Goal: Use online tool/utility: Utilize a website feature to perform a specific function

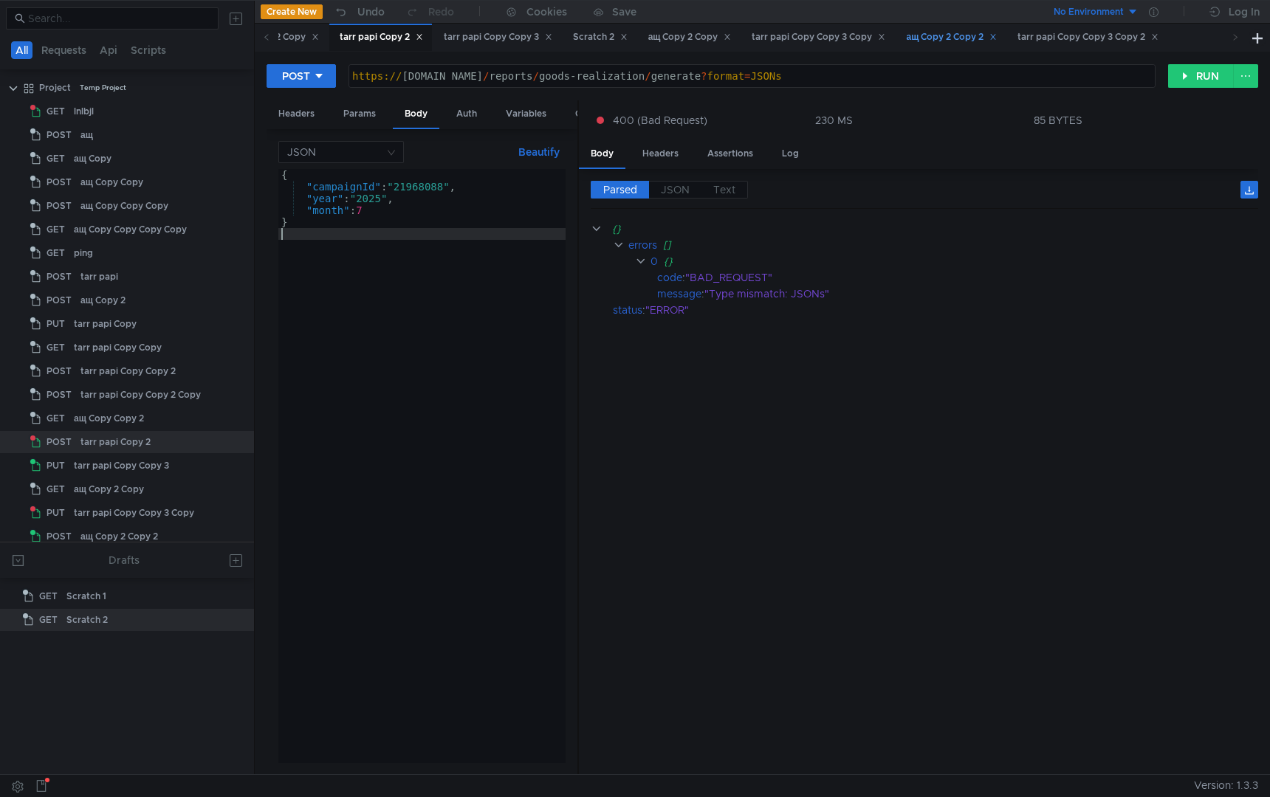
scroll to position [0, 36]
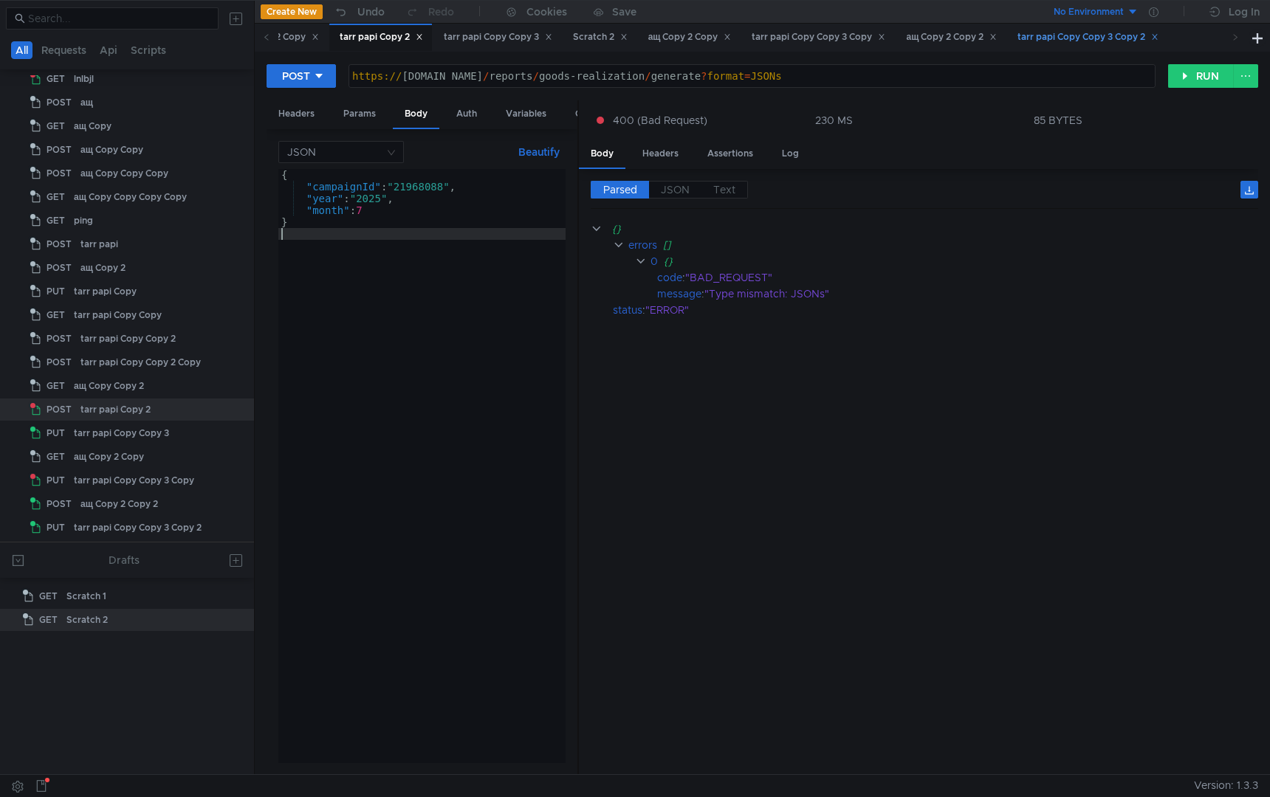
click at [1099, 37] on div "tarr papi Copy Copy 3 Copy 2" at bounding box center [1087, 38] width 141 height 16
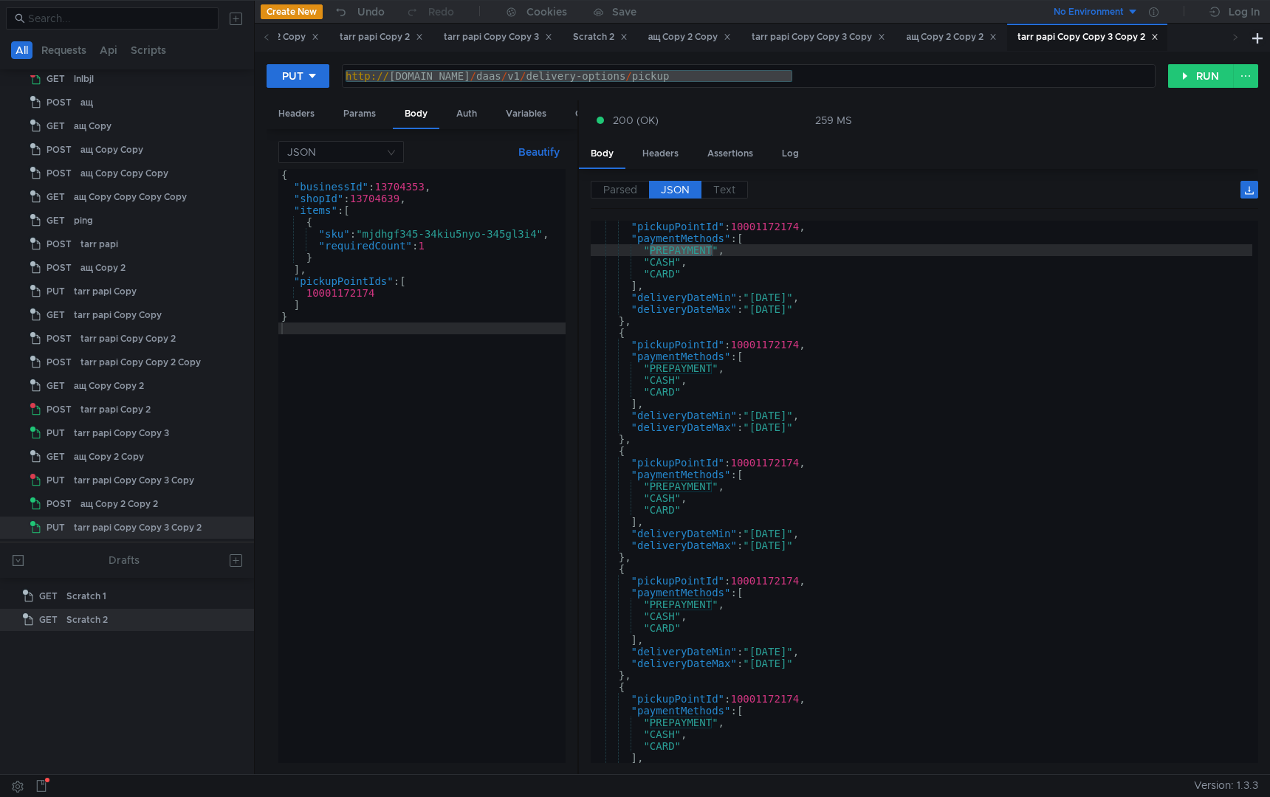
click at [1235, 41] on icon at bounding box center [1235, 36] width 7 height 7
type textarea ""CASH","
click at [938, 256] on div ""pickupPointId" : 10001172174 , "paymentMethods" : [ "PREPAYMENT" , "CASH" , "C…" at bounding box center [922, 504] width 662 height 566
click at [994, 40] on div "ащ Copy 2 Copy 2" at bounding box center [951, 38] width 91 height 16
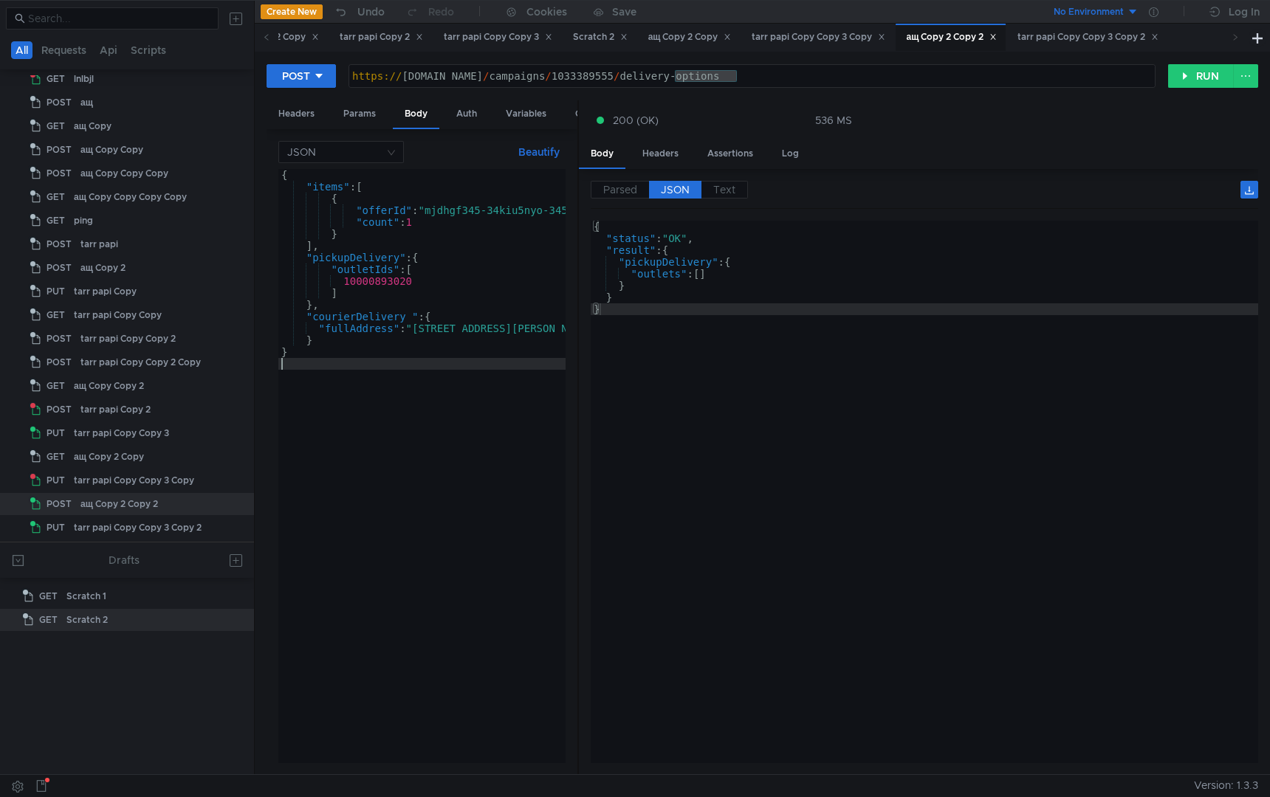
click at [465, 478] on div "{ "items" : [ { "offerId" : "mjdhgf345-34kiu5nyo-345gl3i4" , "count" : 1 } ] , …" at bounding box center [448, 475] width 341 height 612
click at [1194, 72] on button "RUN" at bounding box center [1201, 76] width 66 height 24
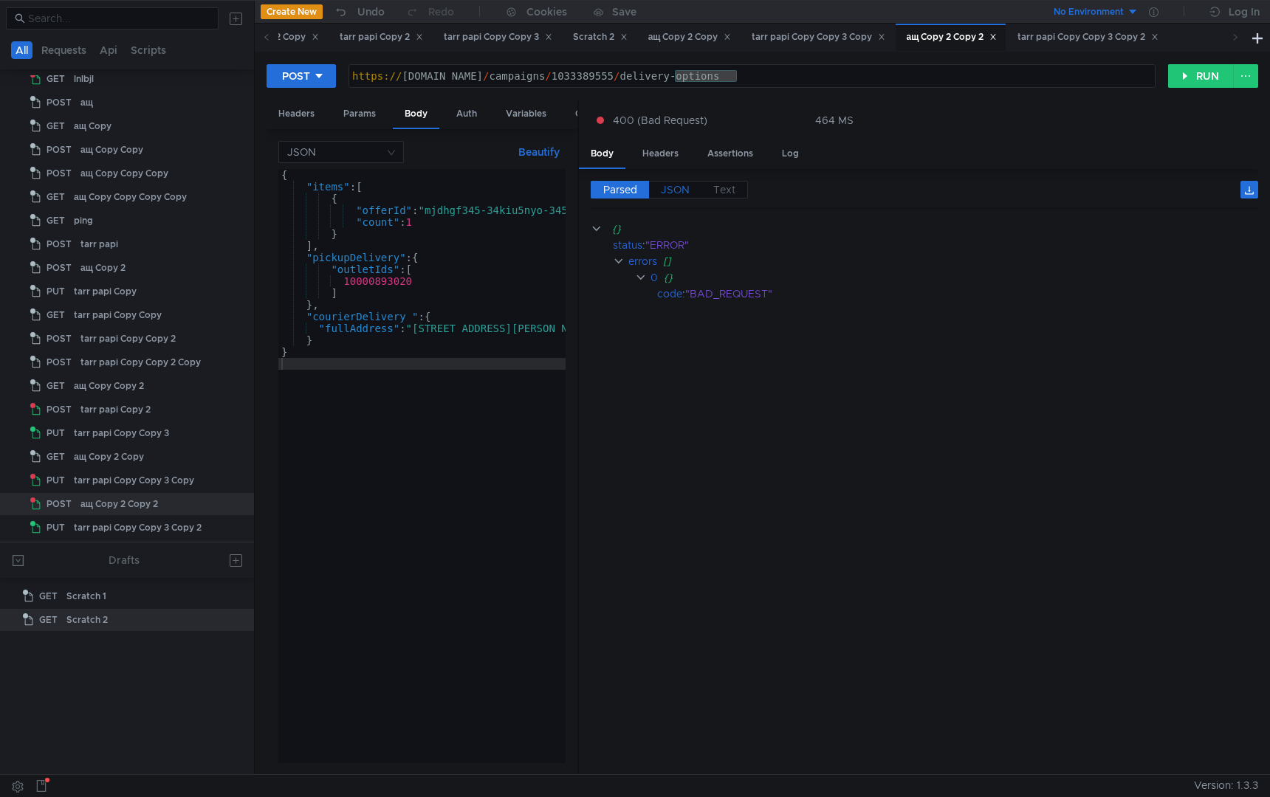
click at [670, 186] on span "JSON" at bounding box center [675, 189] width 29 height 13
type textarea ""message": "pickupDelivery.logisticPointsIds size must be between 1 and 20 (rej…"
click at [868, 286] on div "{ "status" : "ERROR" , "errors" : [ { "code" : "BAD_REQUEST" , "message" : "pic…" at bounding box center [924, 504] width 667 height 566
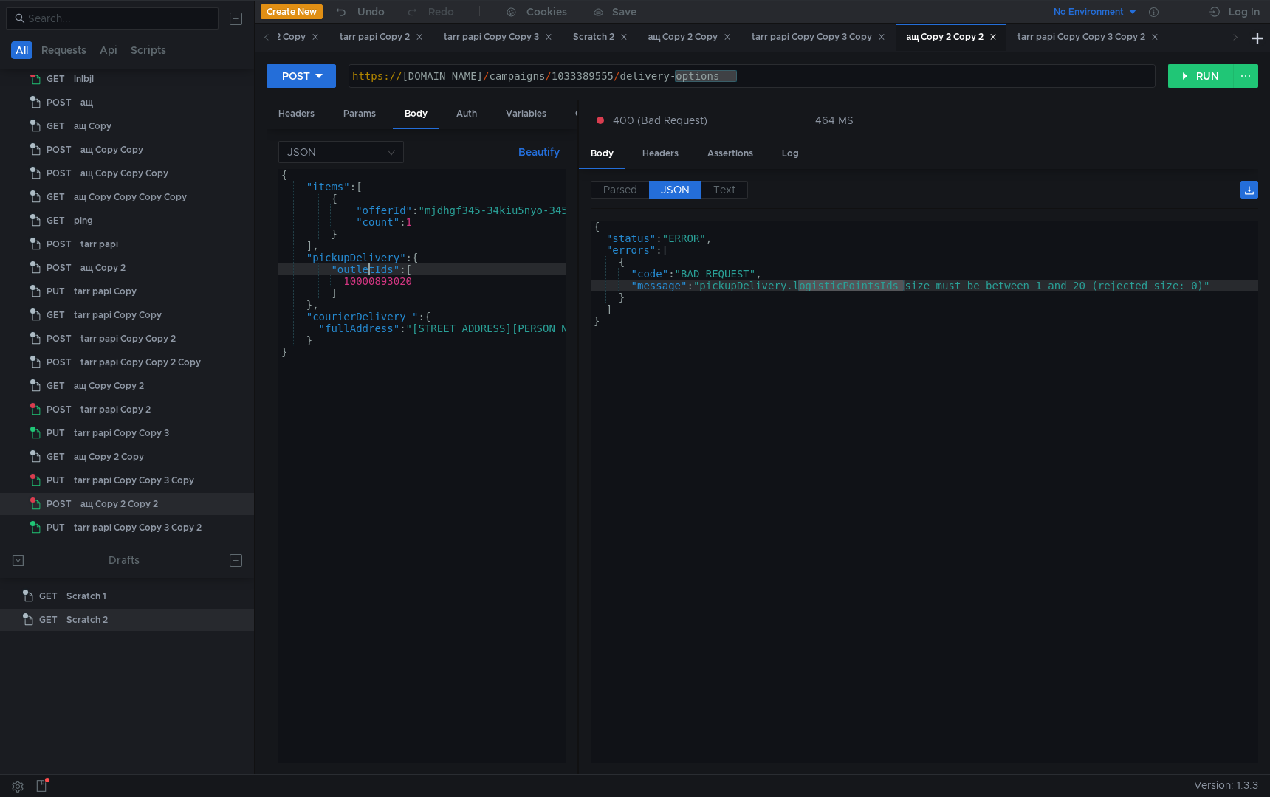
click at [368, 269] on div "{ "items" : [ { "offerId" : "mjdhgf345-34kiu5nyo-345gl3i4" , "count" : 1 } ] , …" at bounding box center [448, 475] width 341 height 612
paste textarea "logisticPoints"
type textarea ""logisticPointsIds": ["
click at [393, 433] on div "{ "items" : [ { "offerId" : "mjdhgf345-34kiu5nyo-345gl3i4" , "count" : 1 } ] , …" at bounding box center [448, 475] width 341 height 612
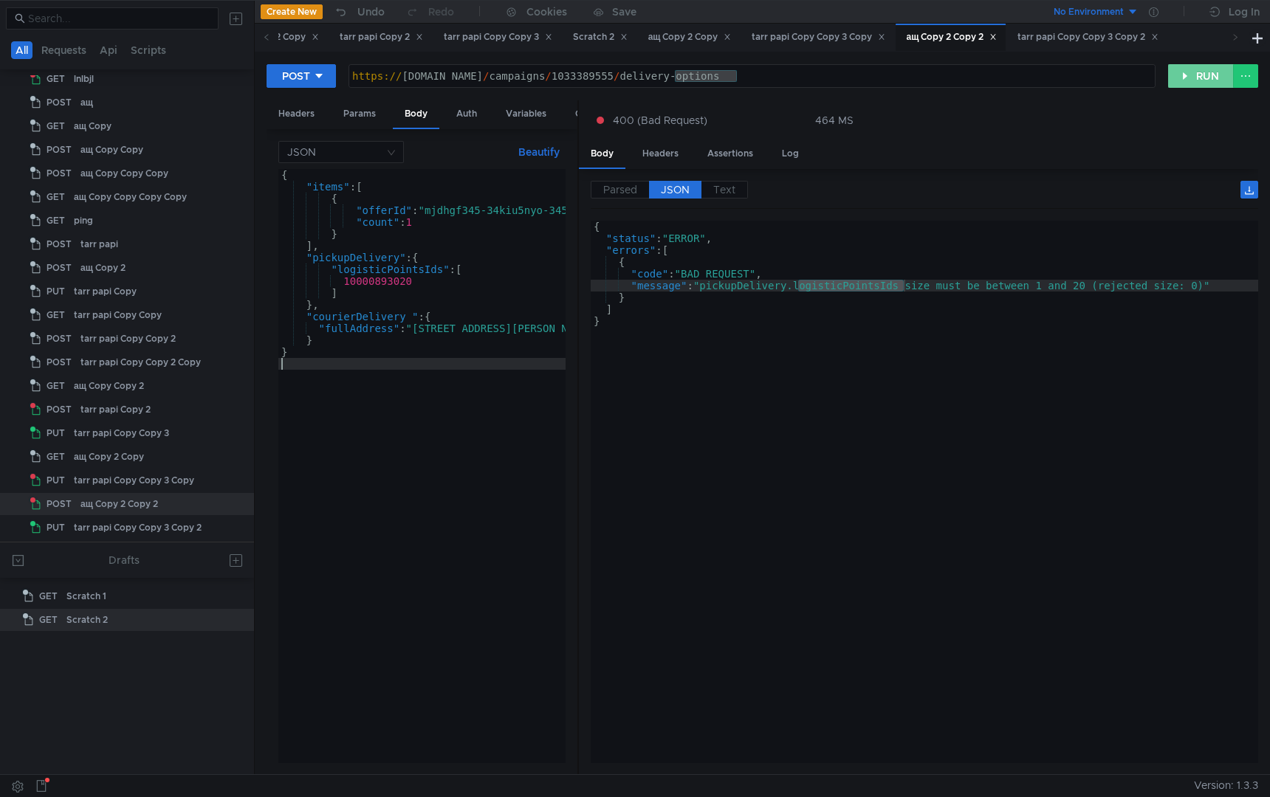
click at [1190, 75] on button "RUN" at bounding box center [1201, 76] width 66 height 24
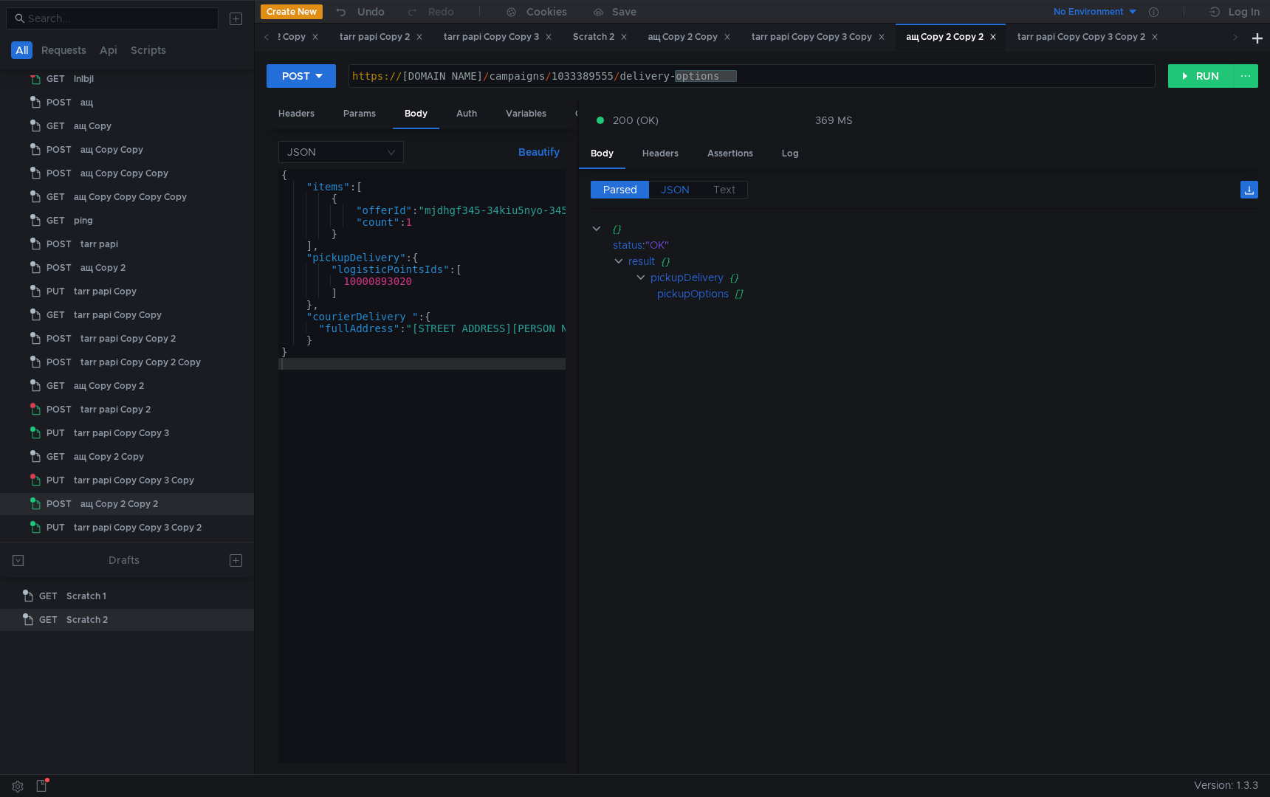
click at [677, 188] on span "JSON" at bounding box center [675, 189] width 29 height 13
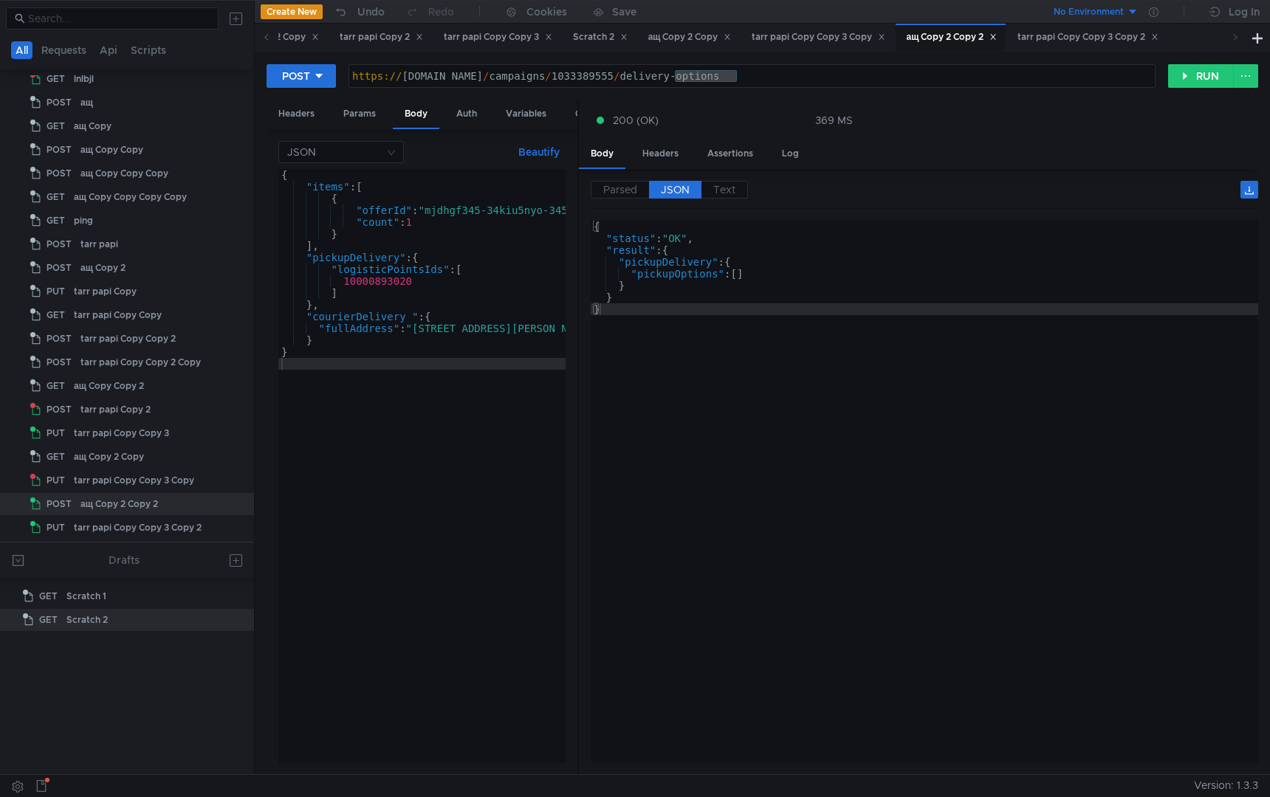
type textarea "}"
click at [670, 376] on div "{ "status" : "OK" , "result" : { "pickupDelivery" : { "pickupOptions" : [ ] } }…" at bounding box center [924, 504] width 667 height 566
click at [670, 374] on div "{ "status" : "OK" , "result" : { "pickupDelivery" : { "pickupOptions" : [ ] } }…" at bounding box center [924, 504] width 667 height 566
click at [871, 41] on div "tarr papi Copy Copy 3 Copy" at bounding box center [819, 38] width 134 height 16
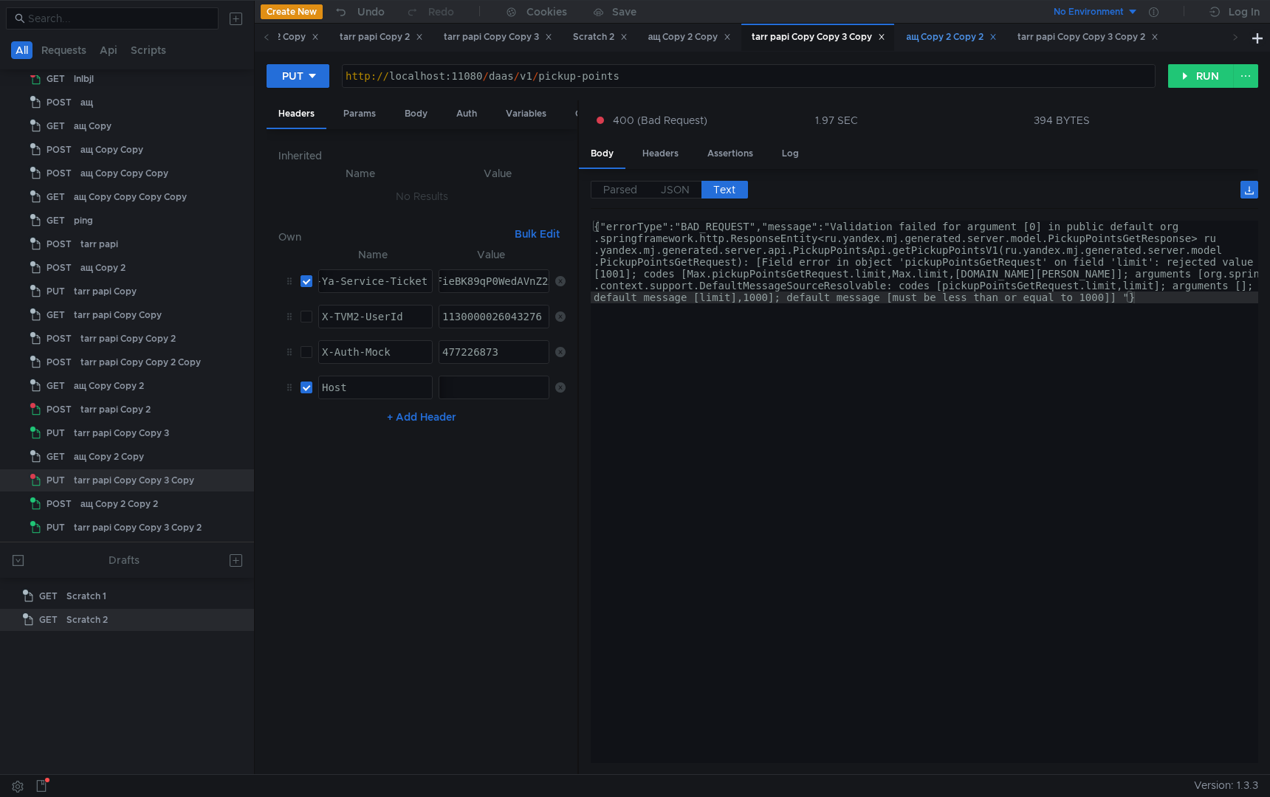
click at [991, 35] on div "ащ Copy 2 Copy 2" at bounding box center [951, 38] width 91 height 16
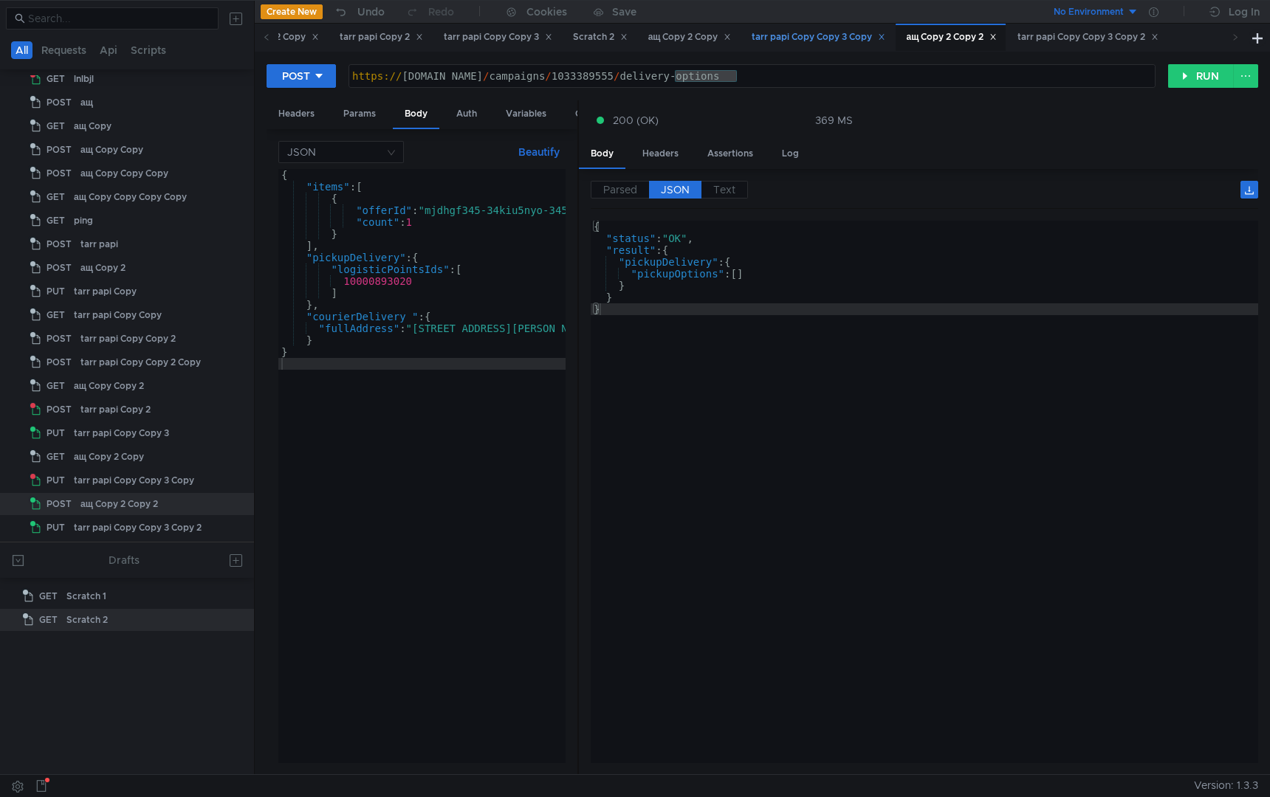
click at [874, 34] on div "tarr papi Copy Copy 3 Copy" at bounding box center [819, 38] width 134 height 16
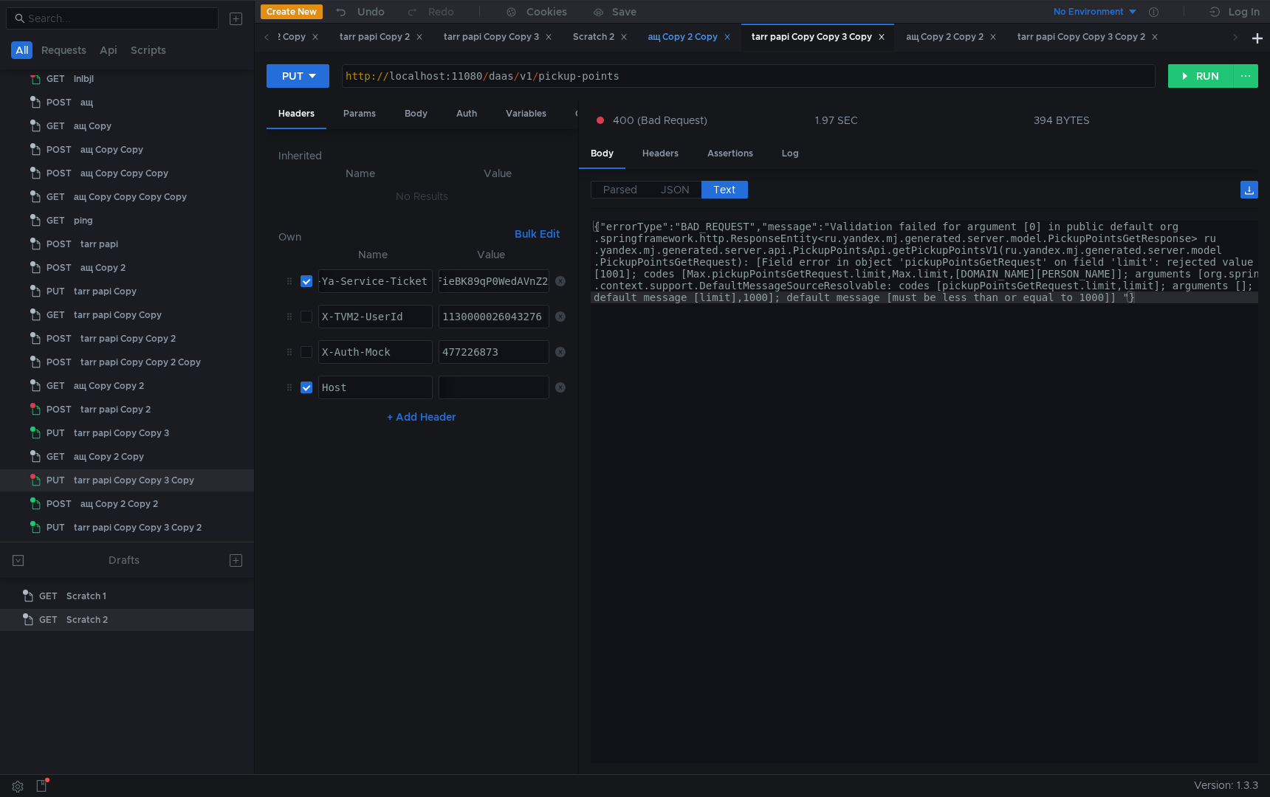
click at [729, 31] on div "ащ Copy 2 Copy" at bounding box center [689, 38] width 83 height 16
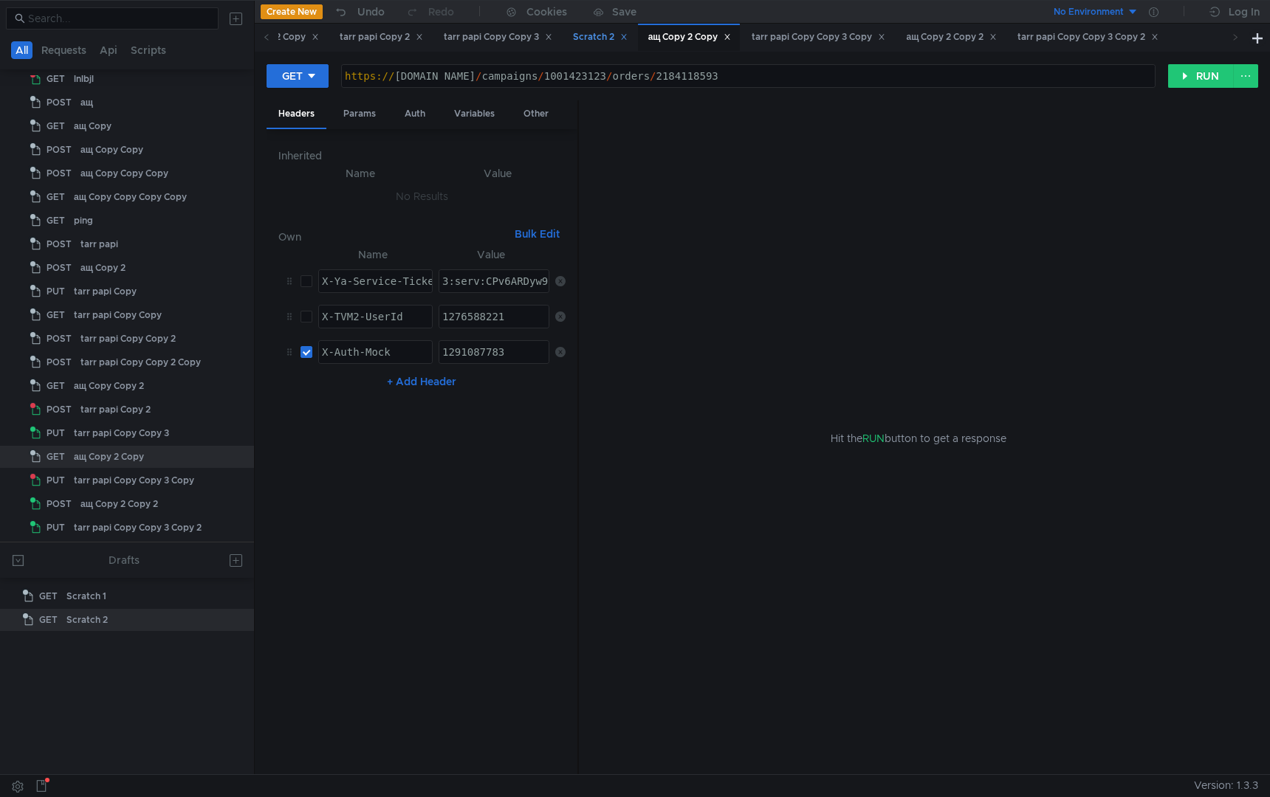
click at [625, 32] on div "Scratch 2" at bounding box center [600, 38] width 55 height 16
click at [521, 38] on div "tarr papi Copy Copy 3" at bounding box center [498, 38] width 109 height 16
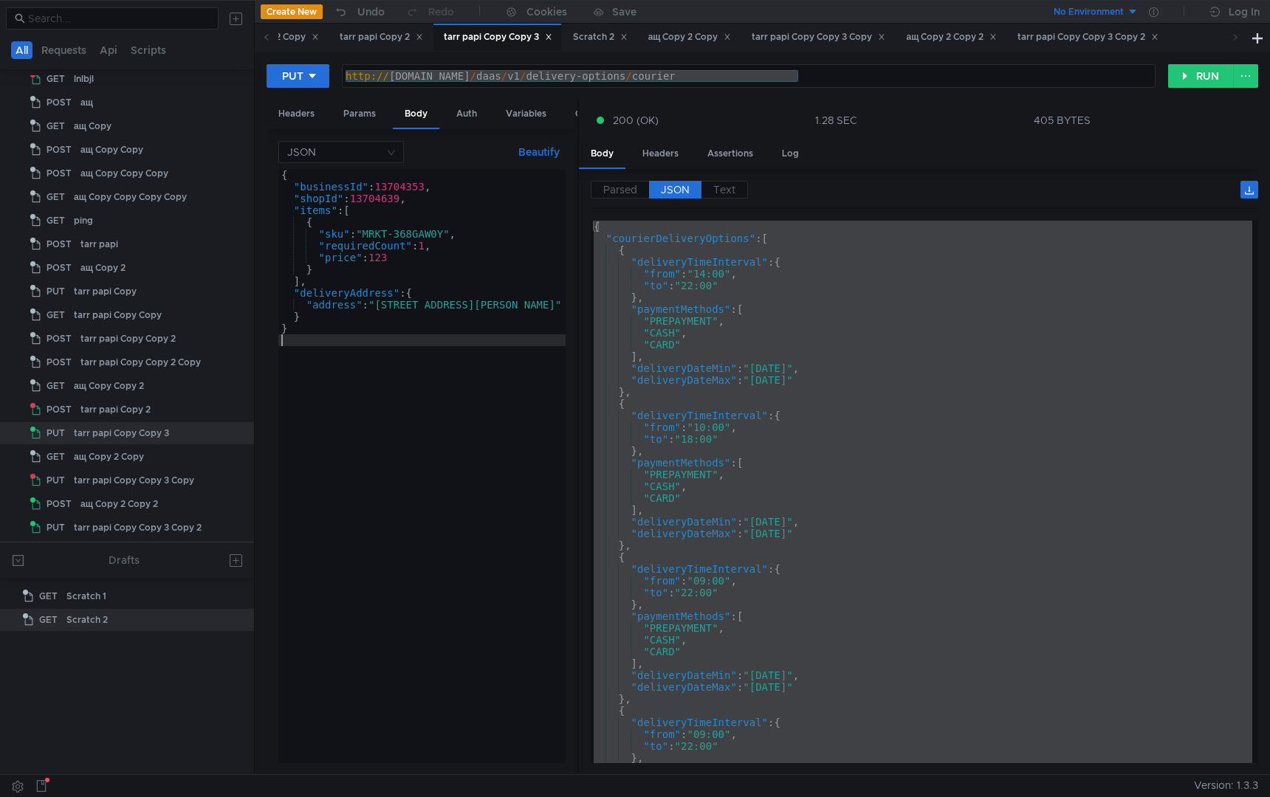
click at [407, 506] on div "{ "businessId" : 13704353 , "shopId" : 13704639 , "items" : [ { "sku" : "MRKT-3…" at bounding box center [421, 478] width 287 height 618
click at [1199, 71] on button "RUN" at bounding box center [1201, 76] width 66 height 24
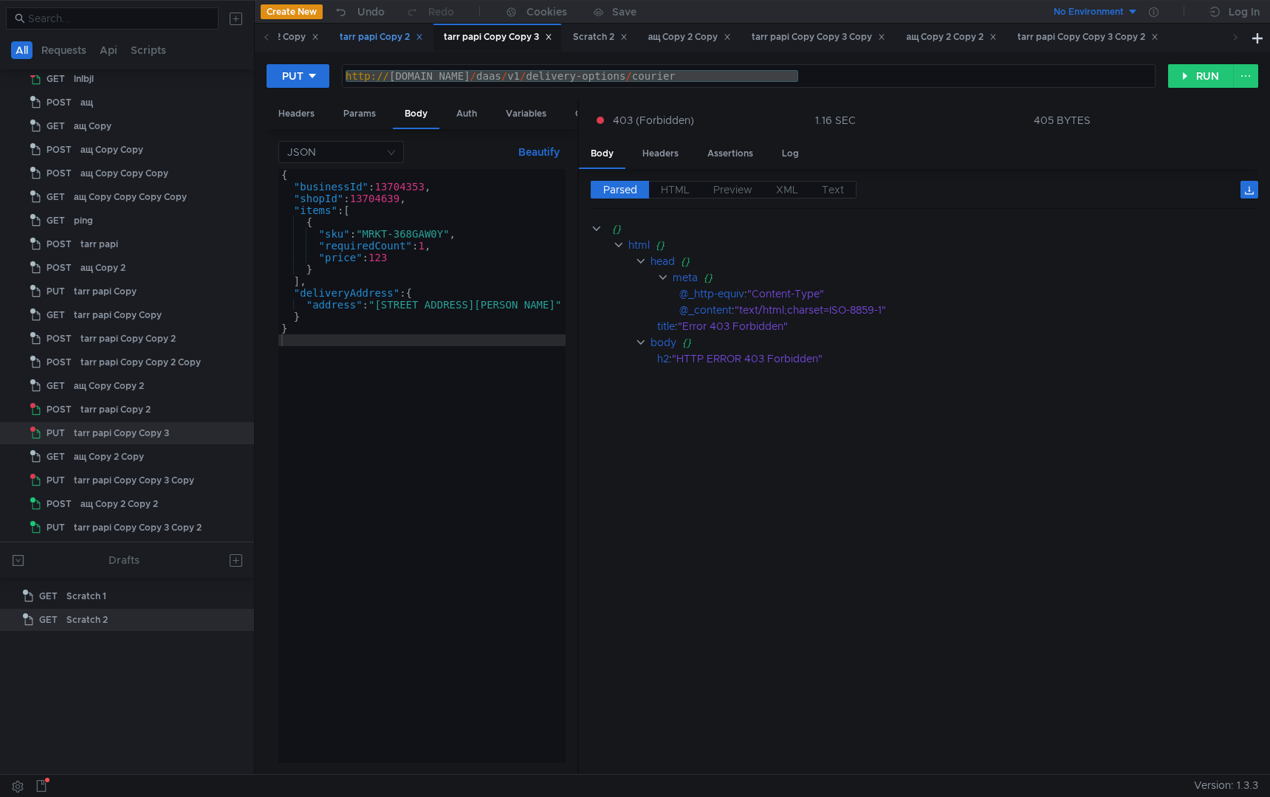
click at [423, 33] on div "tarr papi Copy 2" at bounding box center [381, 38] width 83 height 16
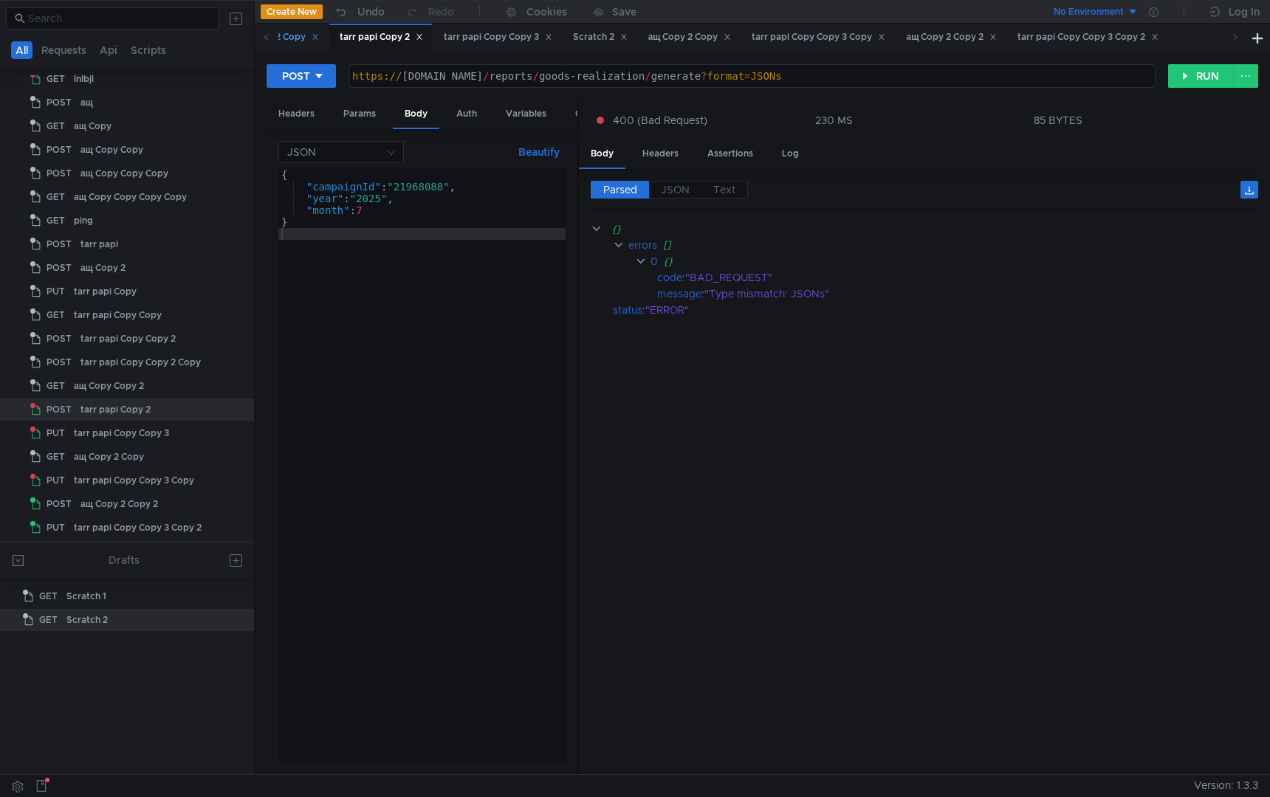
click at [303, 35] on div "tarr papi Copy Copy 2 Copy" at bounding box center [252, 38] width 134 height 16
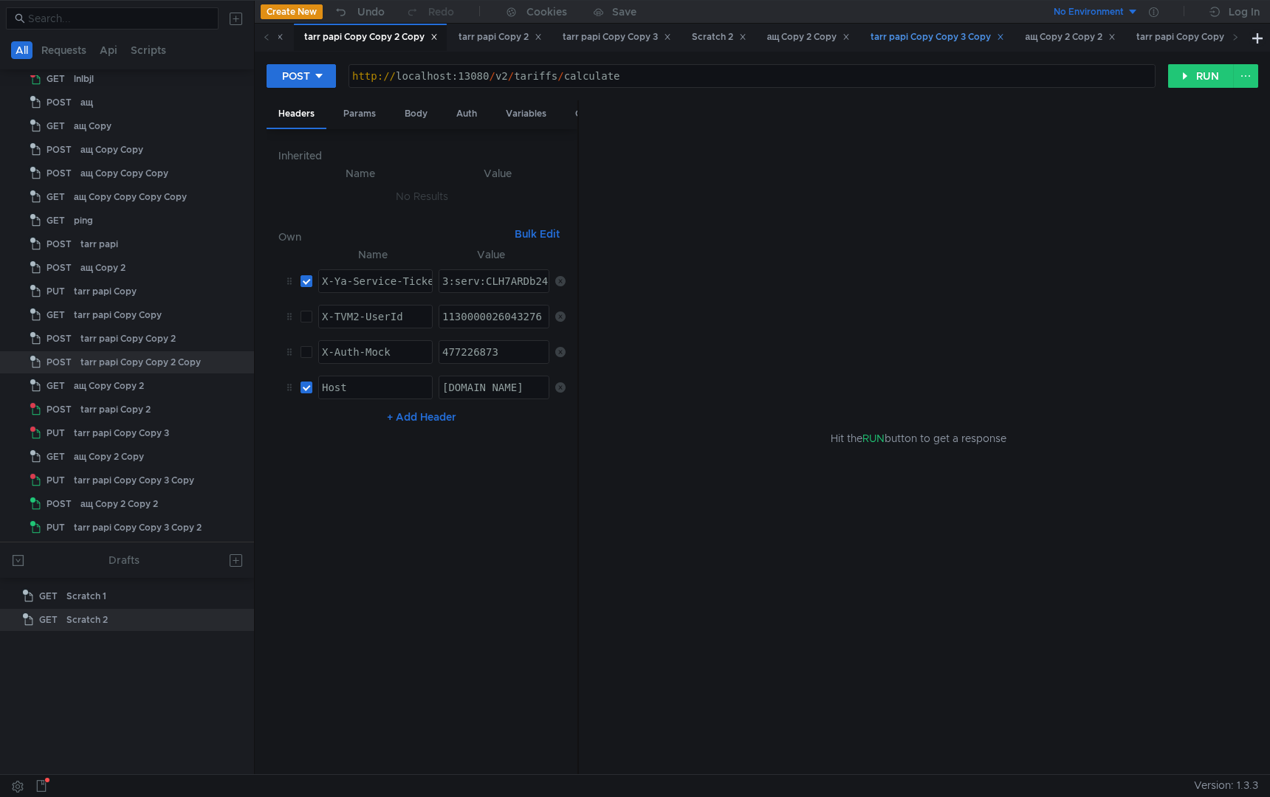
click at [966, 41] on div "tarr papi Copy Copy 3 Copy" at bounding box center [938, 38] width 134 height 16
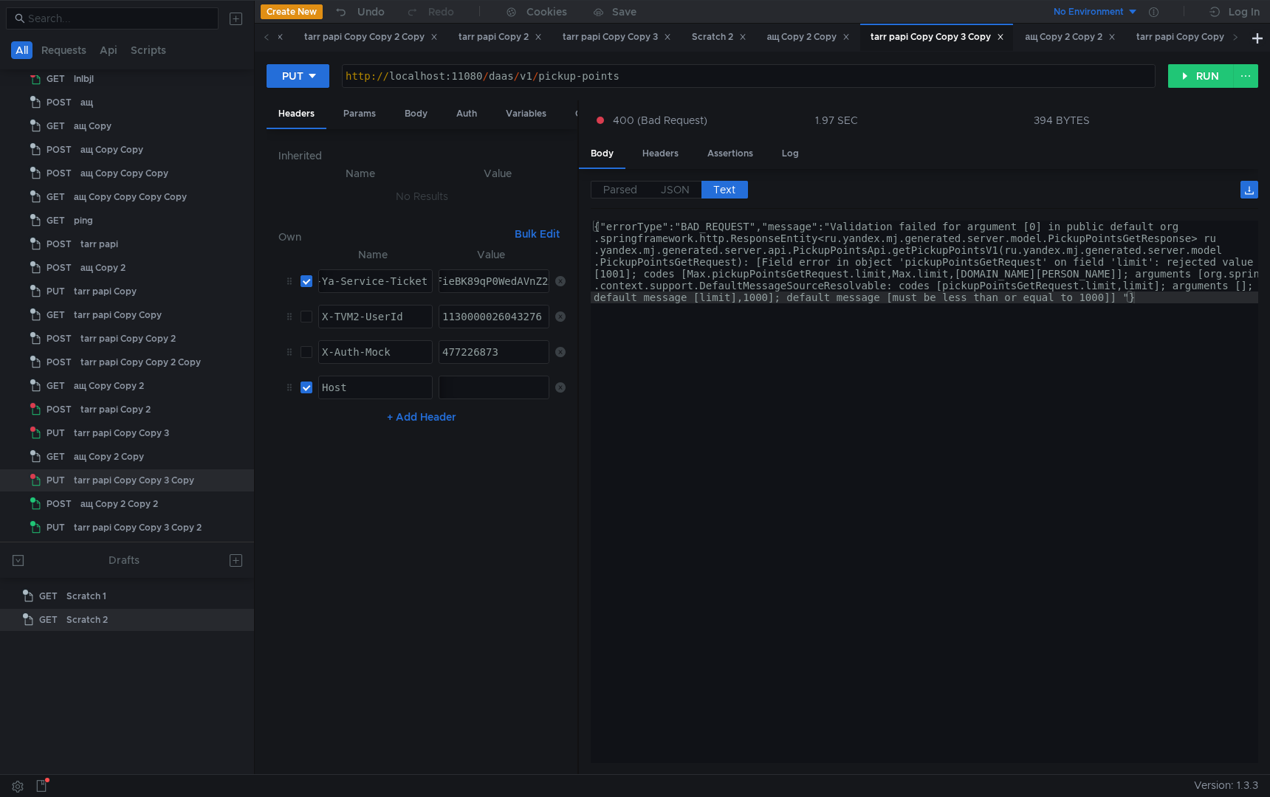
click at [1102, 52] on div "PUT [URL] http:// localhost:11080 / daas / v1 / pickup-points ההההההההההההההההה…" at bounding box center [762, 413] width 1015 height 723
click at [1104, 49] on div "ащ Copy 2 Copy 2" at bounding box center [1069, 37] width 110 height 27
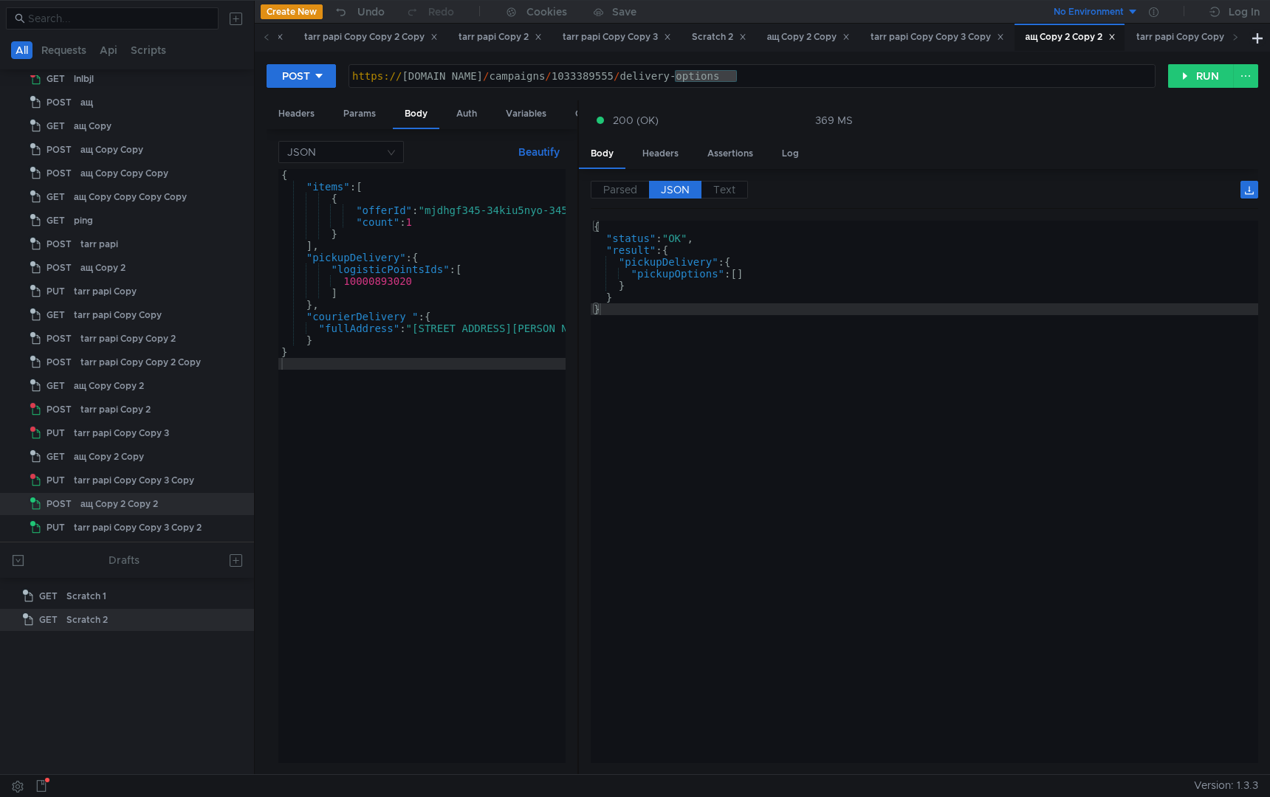
click at [732, 395] on div "{ "status" : "OK" , "result" : { "pickupDelivery" : { "pickupOptions" : [ ] } }…" at bounding box center [924, 504] width 667 height 566
click at [419, 314] on div "{ "items" : [ { "offerId" : "mjdhgf345-34kiu5nyo-345gl3i4" , "count" : 1 } ] , …" at bounding box center [448, 475] width 341 height 612
type textarea ""pickupDelivery_": {"
click at [456, 549] on div "{ "items" : [ { "offerId" : "mjdhgf345-34kiu5nyo-345gl3i4" , "count" : 1 } ] , …" at bounding box center [448, 475] width 341 height 612
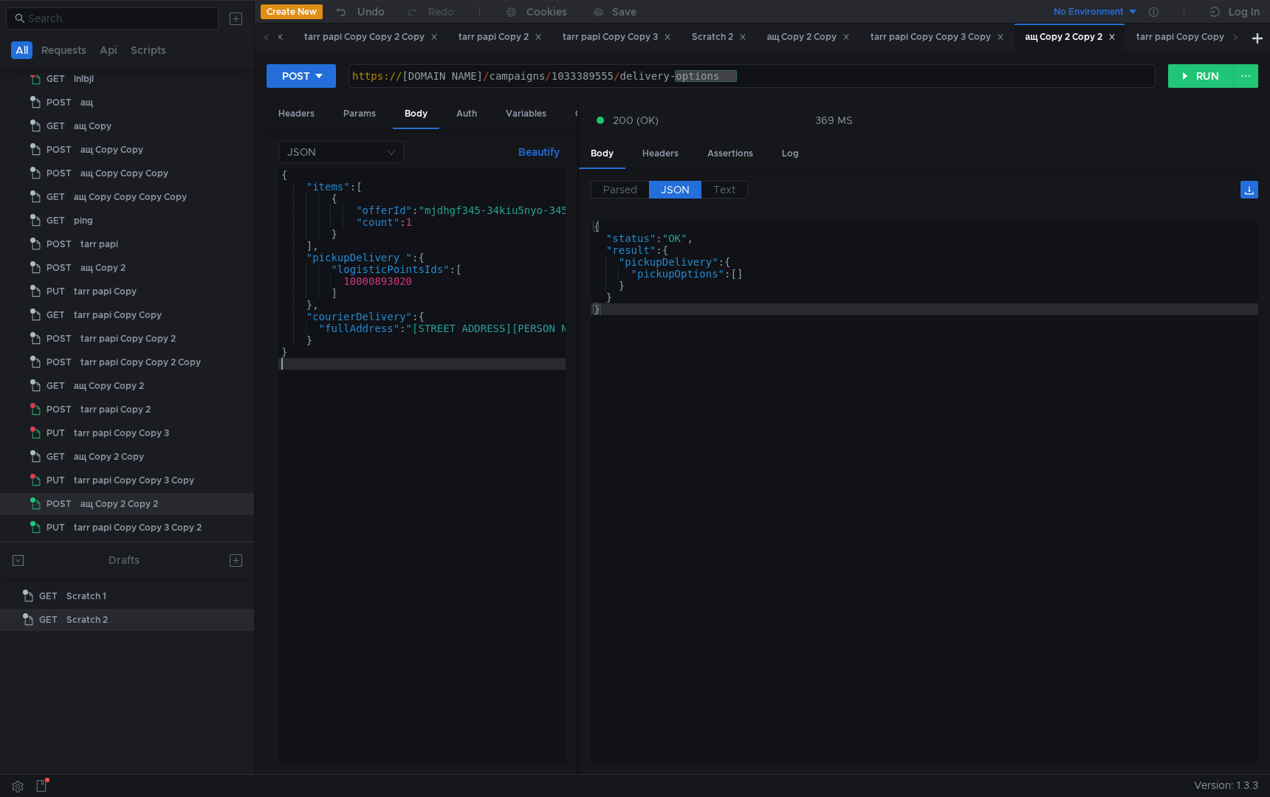
scroll to position [0, 0]
click at [1195, 72] on button "RUN" at bounding box center [1201, 76] width 66 height 24
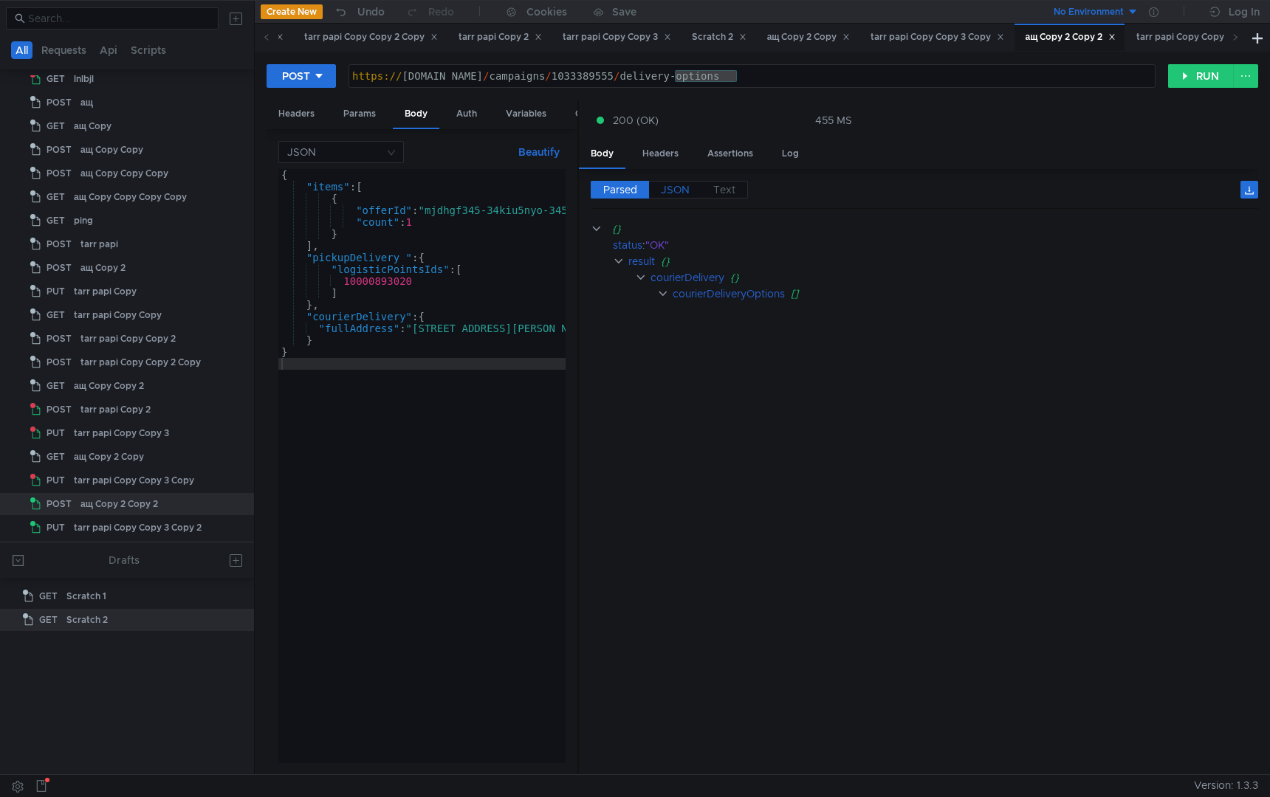
click at [681, 186] on span "JSON" at bounding box center [675, 189] width 29 height 13
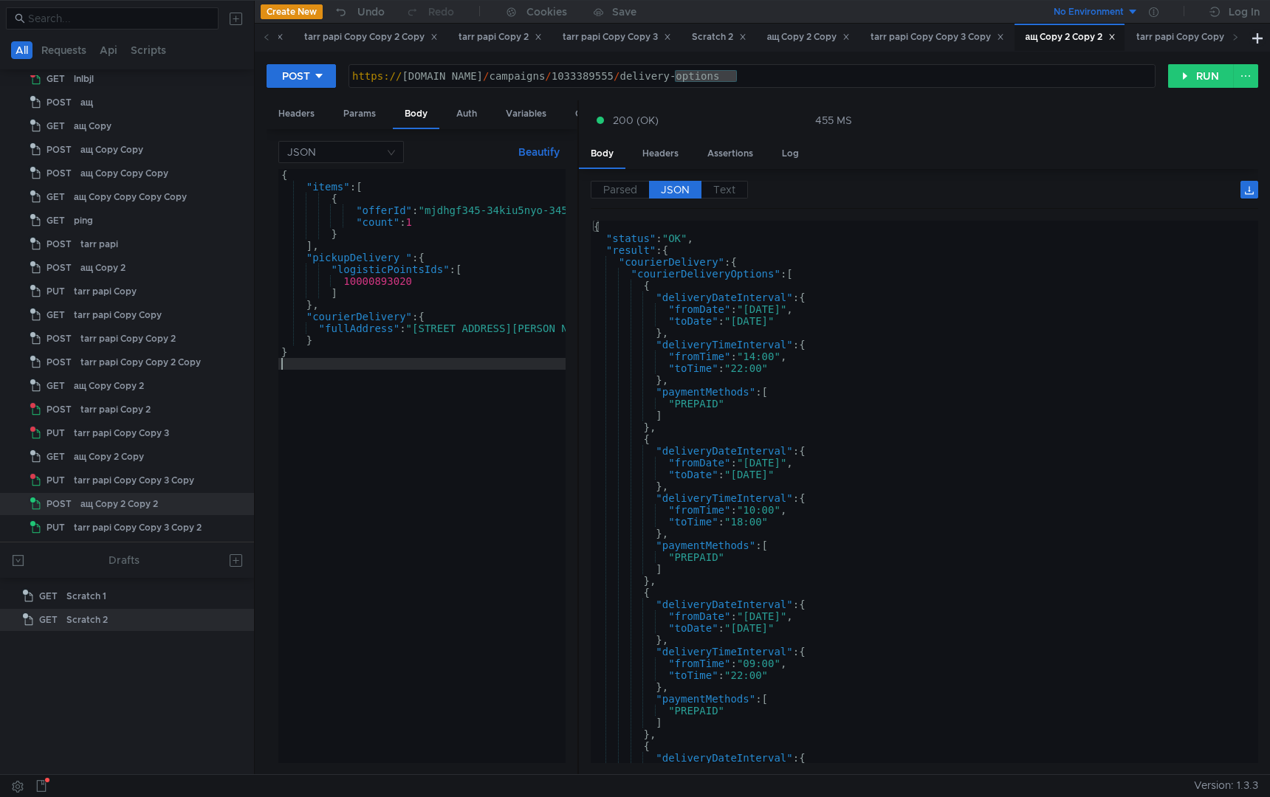
click at [424, 594] on div "{ "items" : [ { "offerId" : "mjdhgf345-34kiu5nyo-345gl3i4" , "count" : 1 } ] , …" at bounding box center [448, 475] width 341 height 612
click at [234, 506] on icon at bounding box center [239, 504] width 10 height 10
click at [266, 566] on app-tour-anchor "Duplicate" at bounding box center [274, 569] width 47 height 18
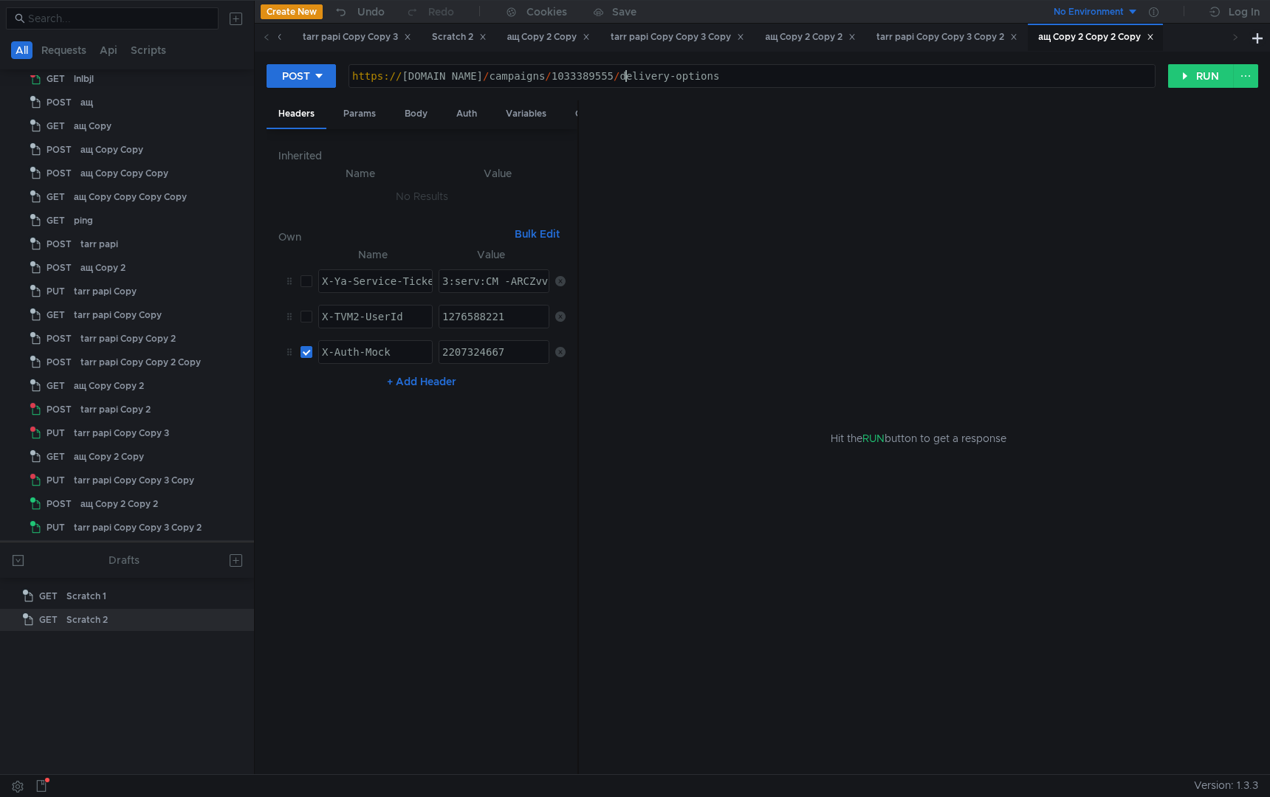
click at [622, 76] on div "https:// [DOMAIN_NAME] / campaigns / 1033389555 / delivery-options" at bounding box center [752, 87] width 806 height 35
click at [713, 76] on div "https:// [DOMAIN_NAME] / businesses / 1033389555 / delivery-options" at bounding box center [752, 87] width 806 height 35
click at [713, 75] on div "https:// [DOMAIN_NAME] / businesses / 1033389555 / delivery-options" at bounding box center [752, 87] width 806 height 35
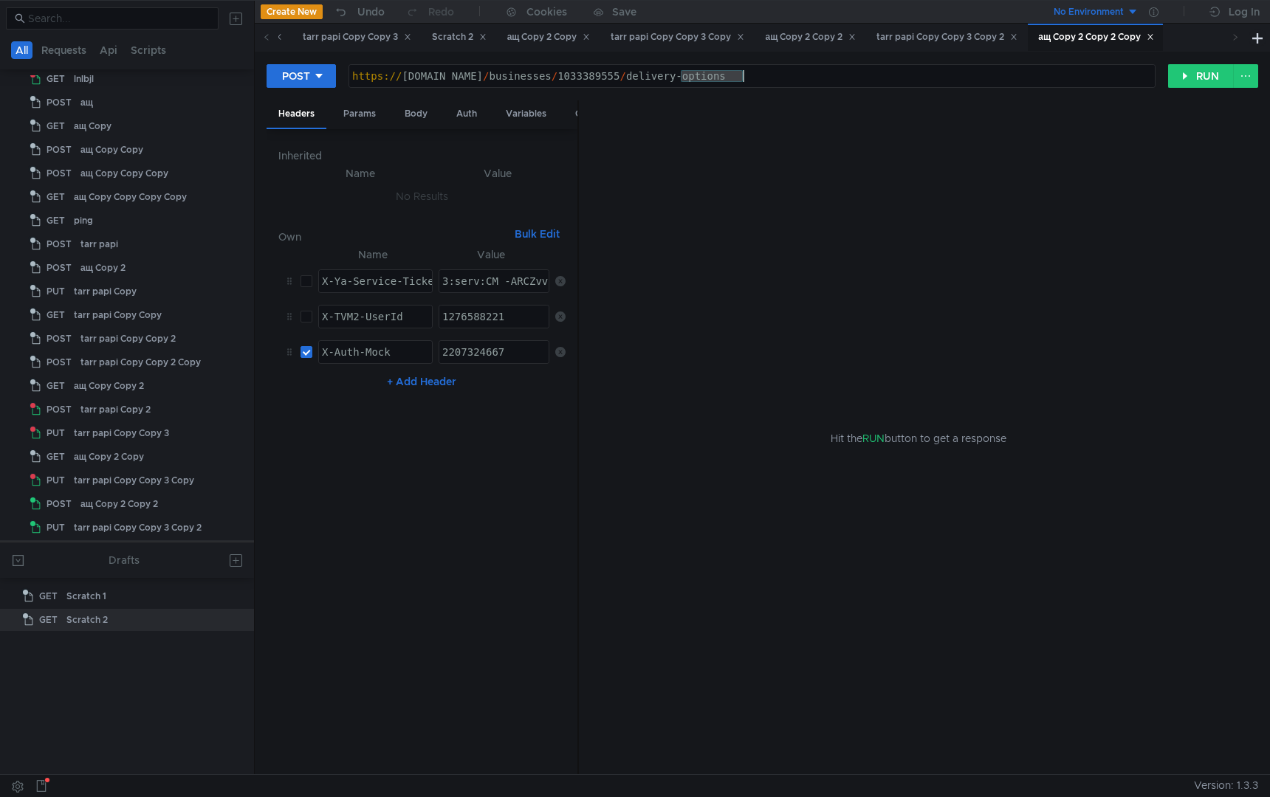
click at [721, 76] on div "https:// [DOMAIN_NAME] / businesses / 1033389555 / delivery-options" at bounding box center [752, 87] width 806 height 35
paste textarea "3704353"
click at [1204, 84] on button "RUN" at bounding box center [1201, 76] width 66 height 24
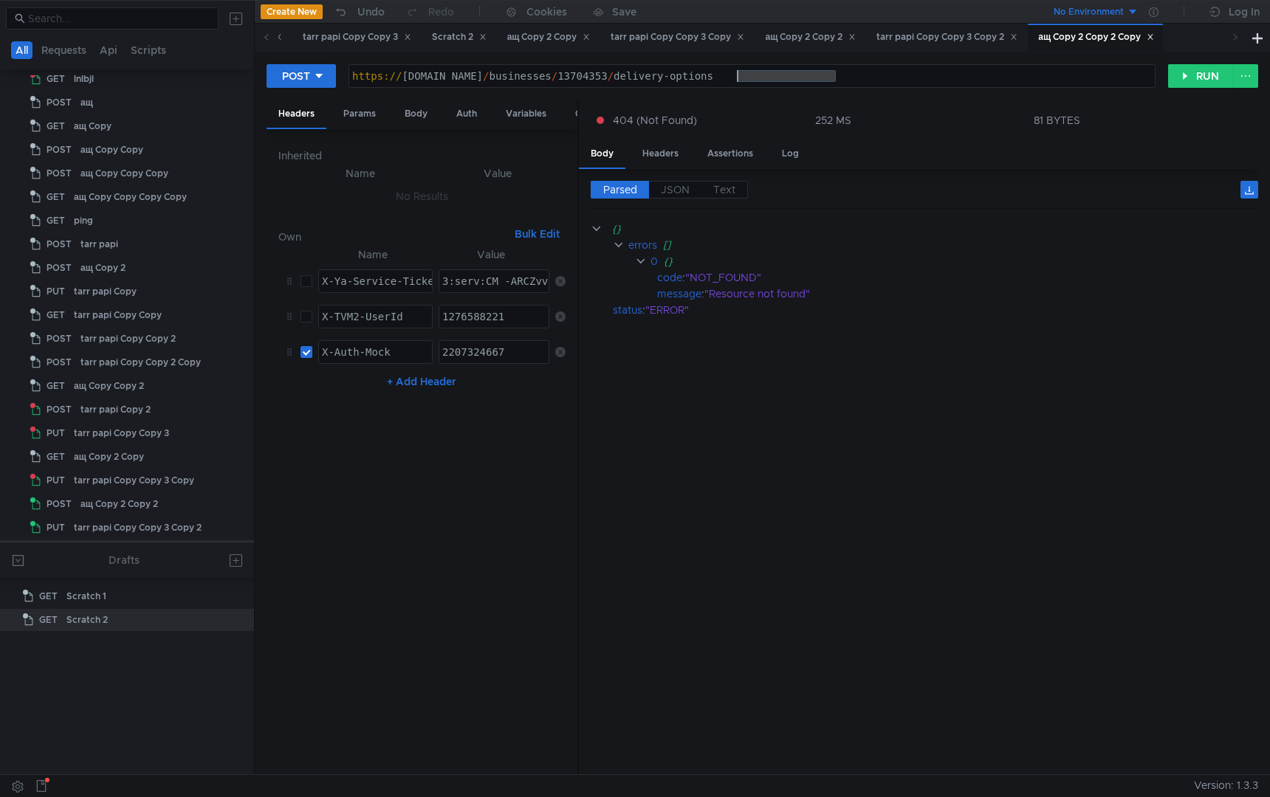
drag, startPoint x: 859, startPoint y: 75, endPoint x: 739, endPoint y: 77, distance: 119.6
click at [739, 77] on div "https:// [DOMAIN_NAME] / businesses / 13704353 / delivery-options" at bounding box center [752, 87] width 806 height 35
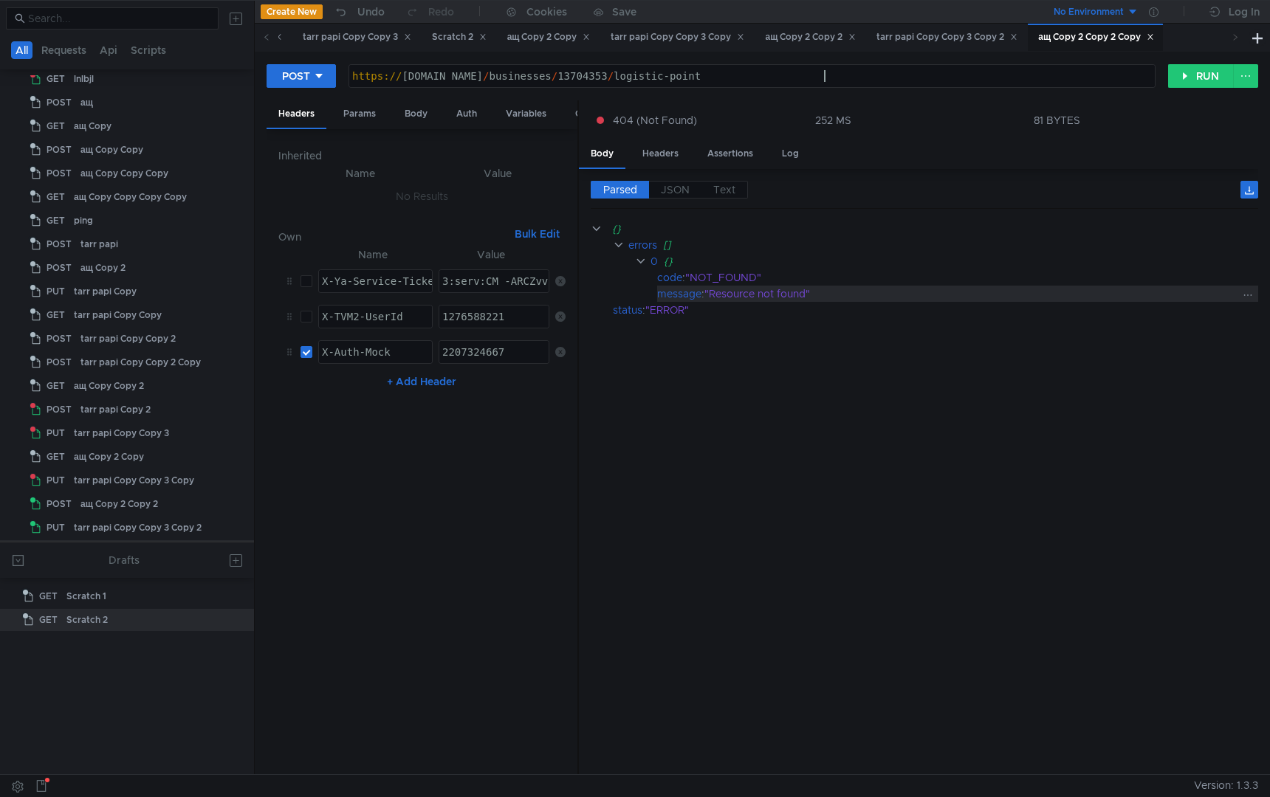
scroll to position [0, 33]
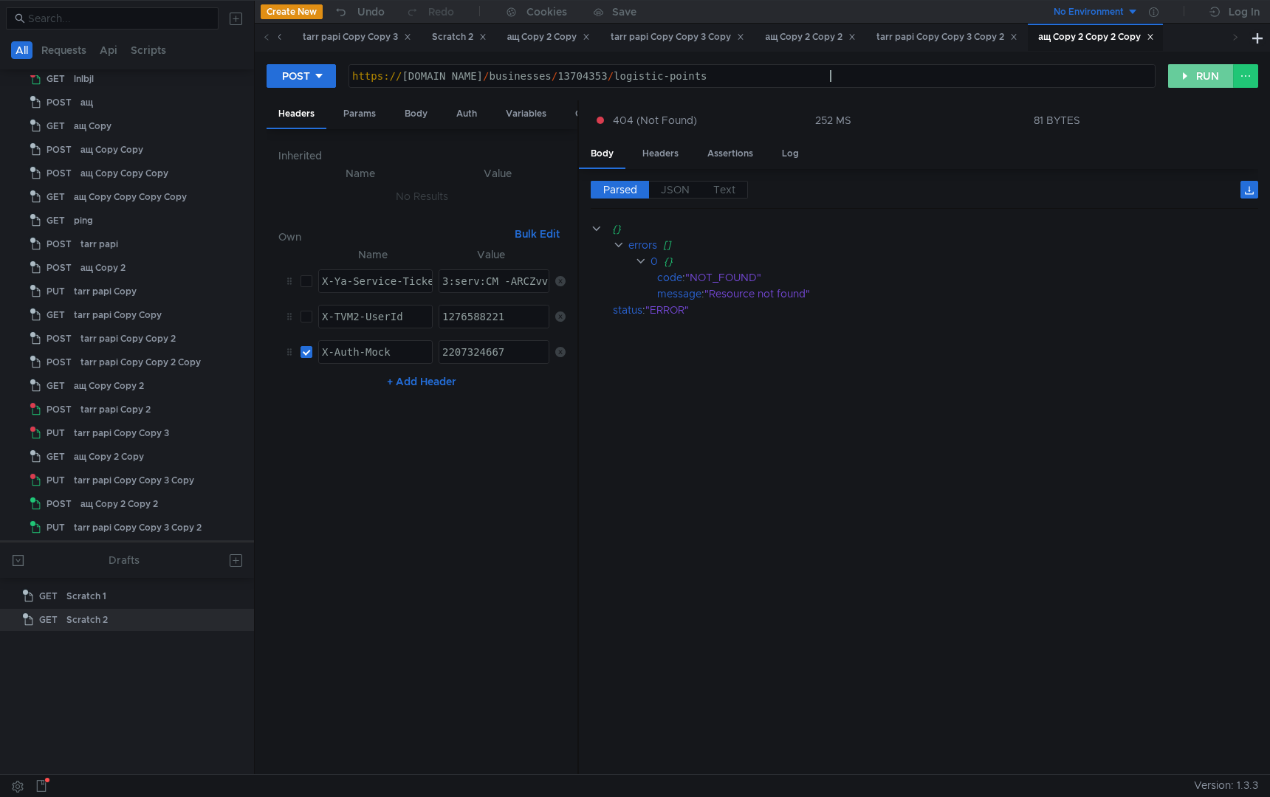
click at [1205, 72] on button "RUN" at bounding box center [1201, 76] width 66 height 24
drag, startPoint x: 736, startPoint y: 80, endPoint x: 875, endPoint y: 81, distance: 138.8
click at [875, 81] on div "https:// [DOMAIN_NAME] / businesses / 13704353 / logistic-points" at bounding box center [752, 87] width 806 height 35
paste textarea "s"
click at [1189, 71] on button "RUN" at bounding box center [1201, 76] width 66 height 24
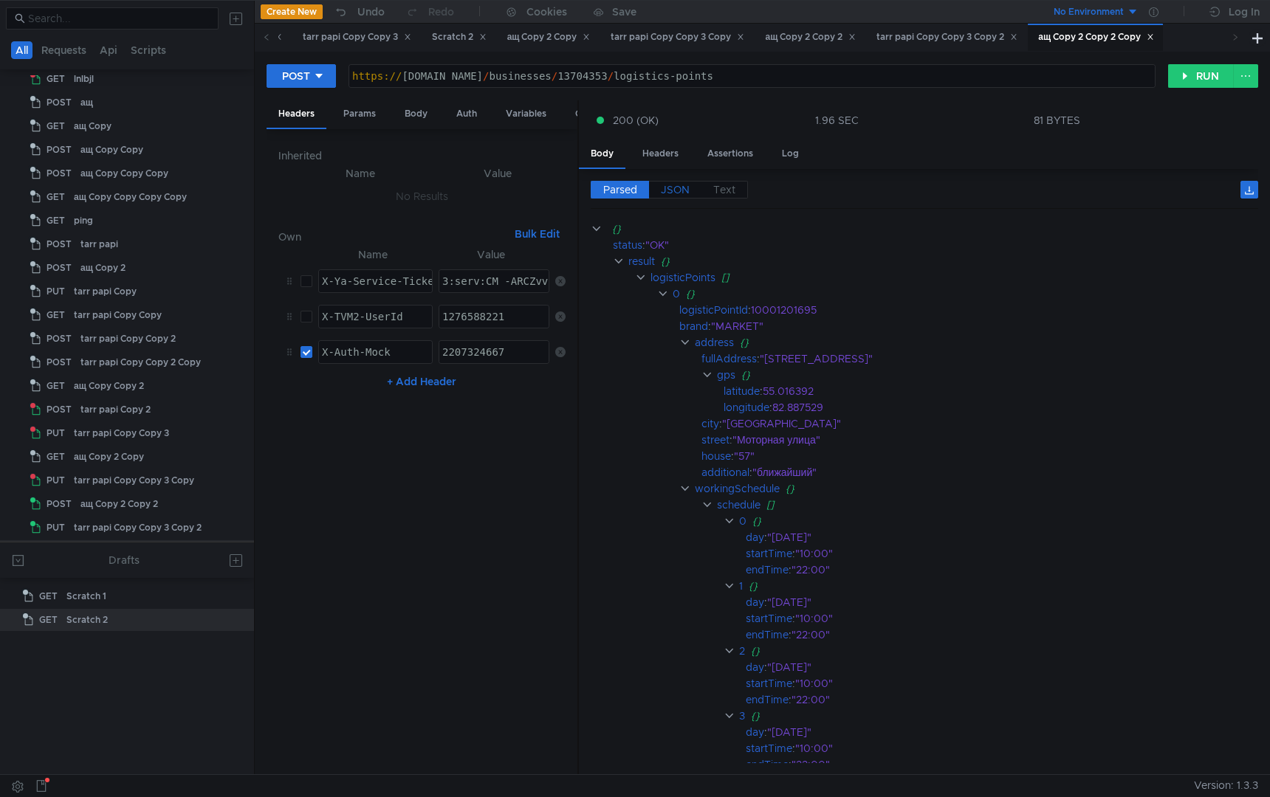
click at [670, 193] on span "JSON" at bounding box center [675, 189] width 29 height 13
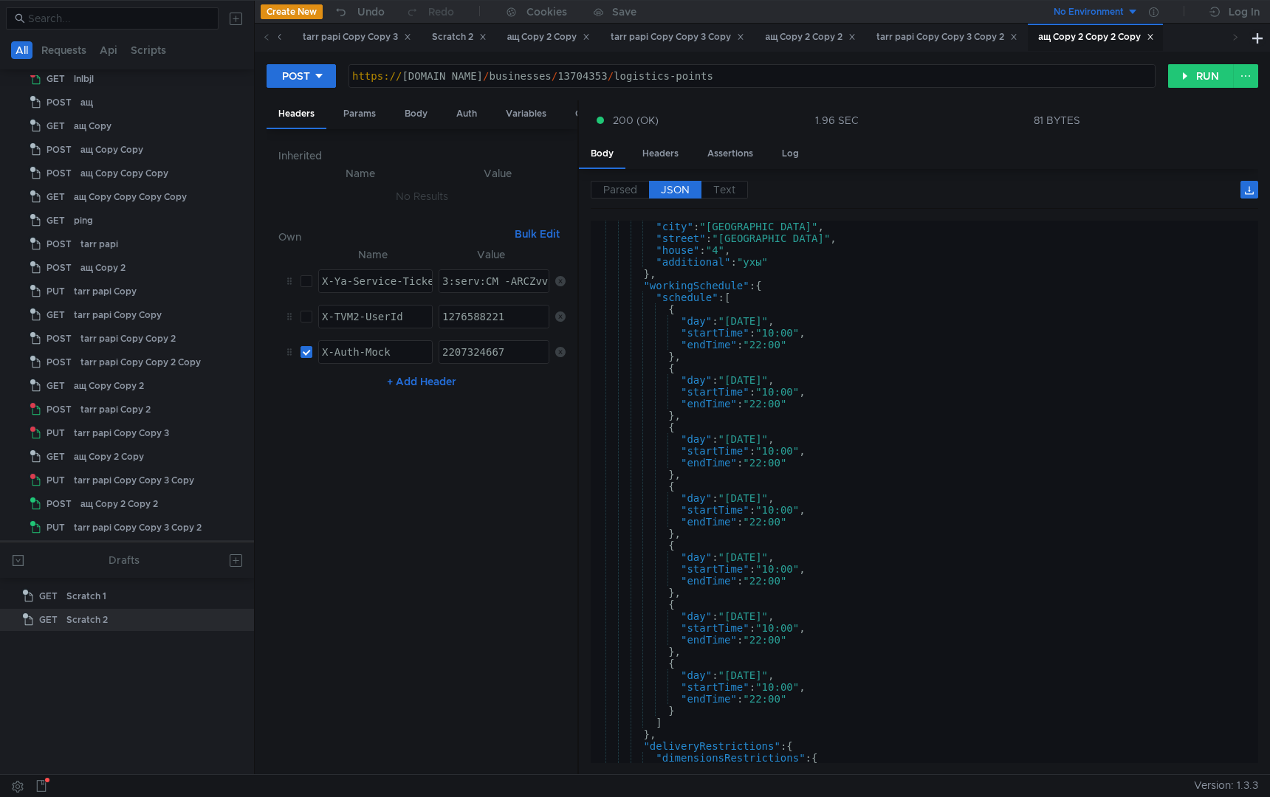
scroll to position [23651, 0]
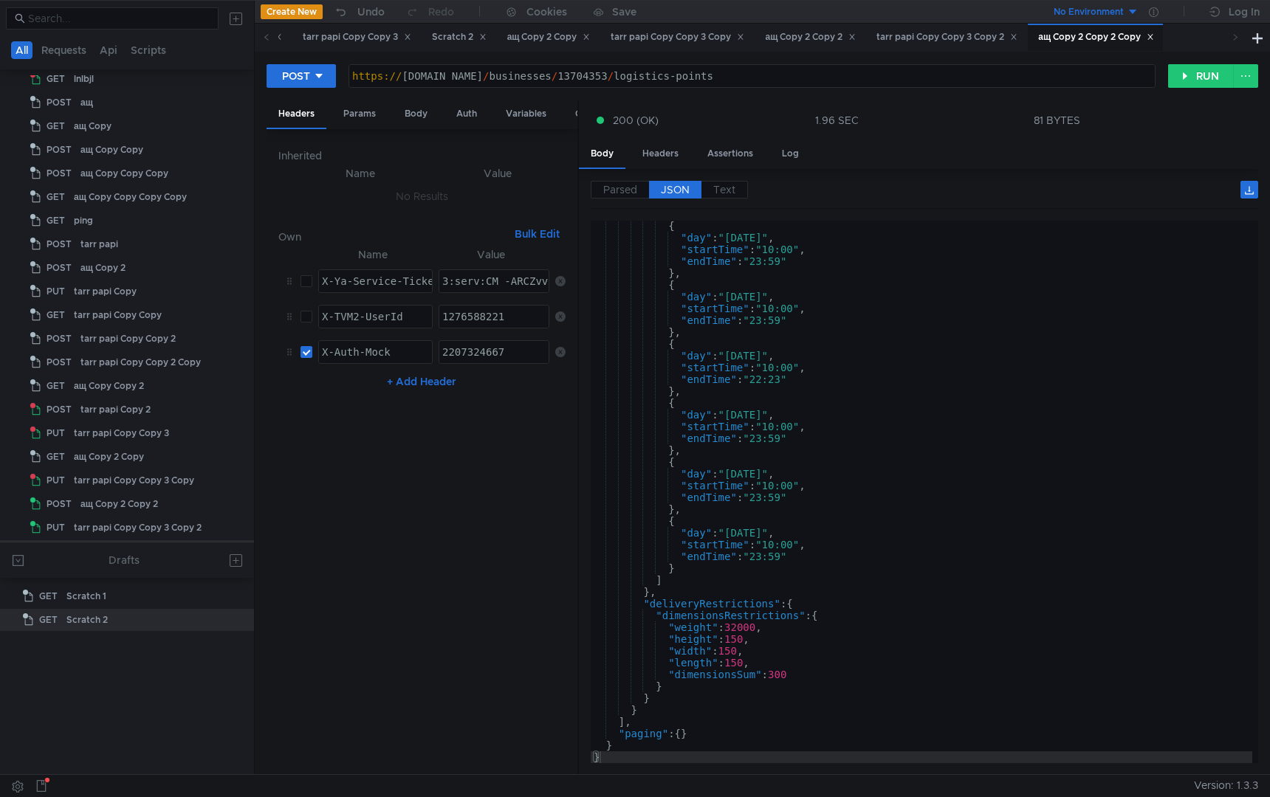
click at [861, 78] on div "https:// [DOMAIN_NAME] / businesses / 13704353 / logistics-points" at bounding box center [752, 87] width 806 height 35
click at [1184, 65] on button "RUN" at bounding box center [1201, 76] width 66 height 24
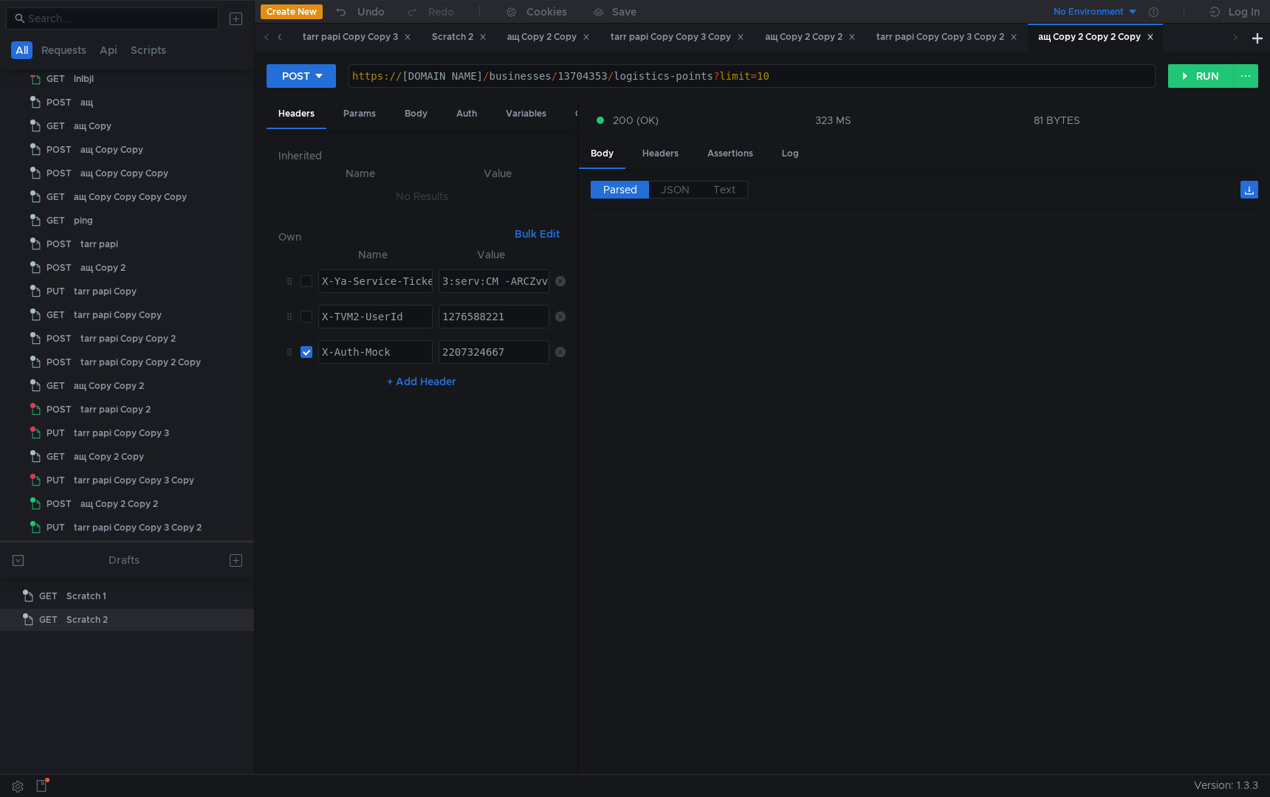
scroll to position [8247, 0]
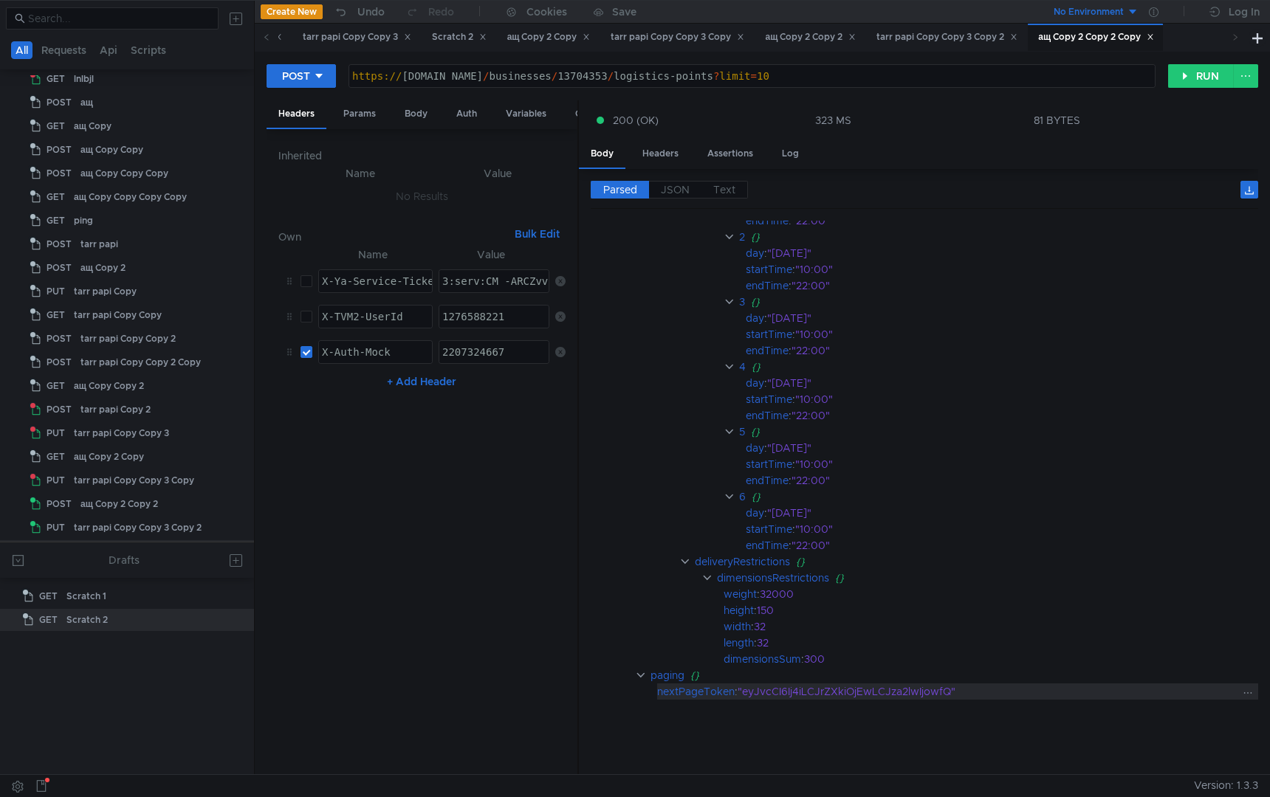
click at [807, 690] on div ""eyJvcCI6Ij4iLCJrZXkiOjEwLCJza2lwIjowfQ"" at bounding box center [989, 692] width 502 height 16
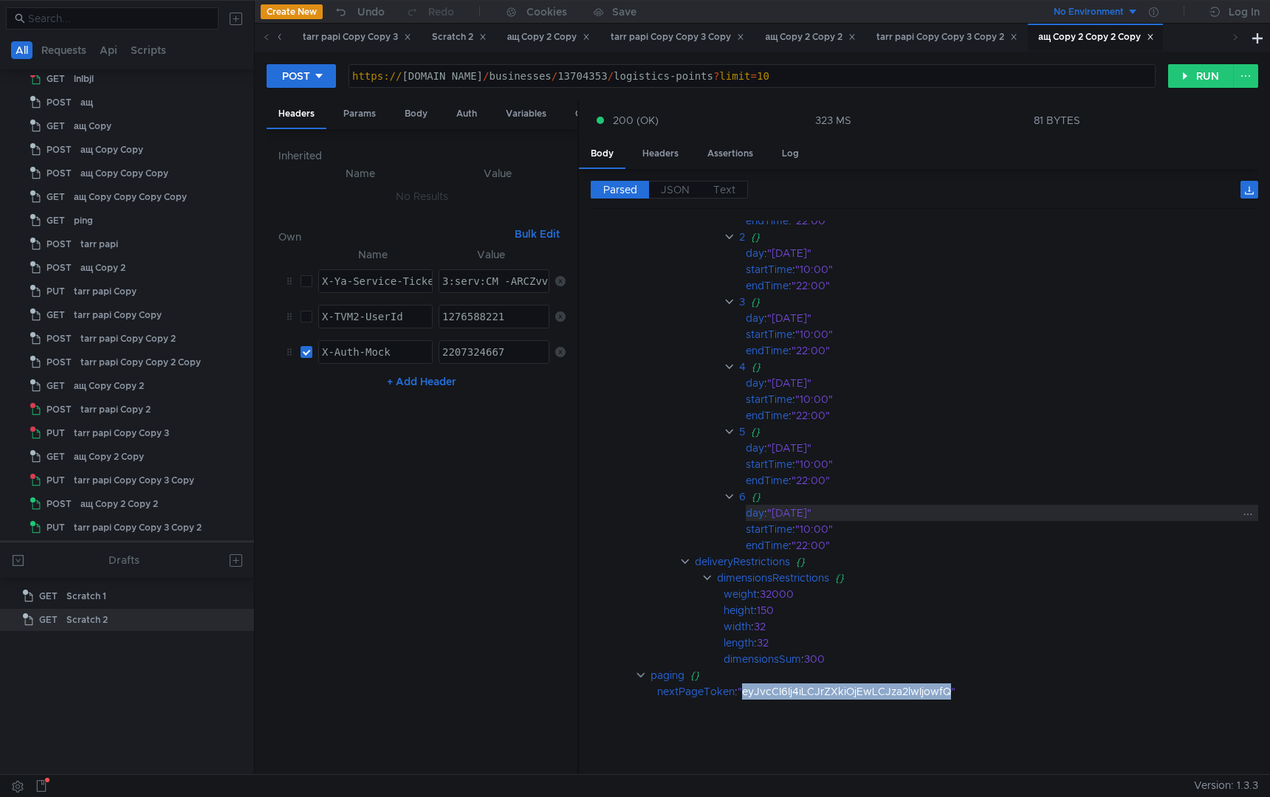
copy div "eyJvcCI6Ij4iLCJrZXkiOjEwLCJza2lwIjowfQ"
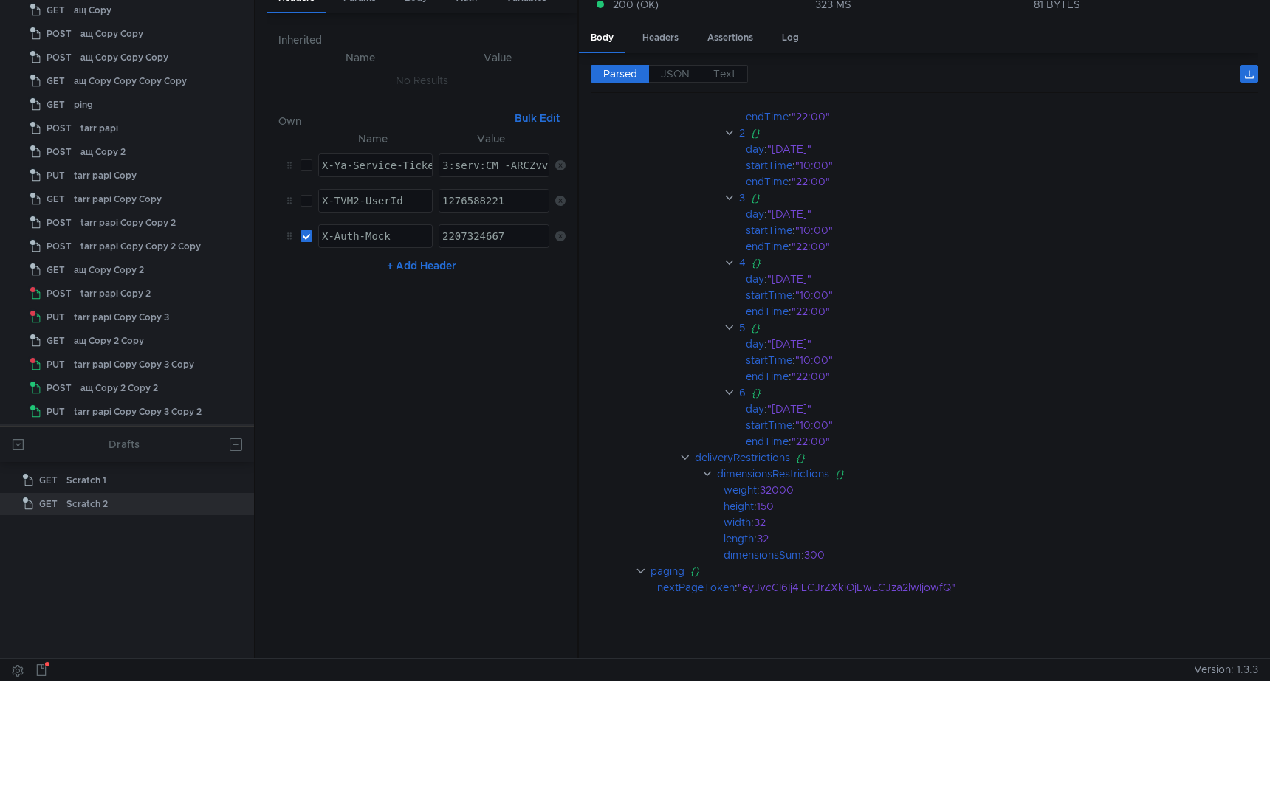
scroll to position [0, 0]
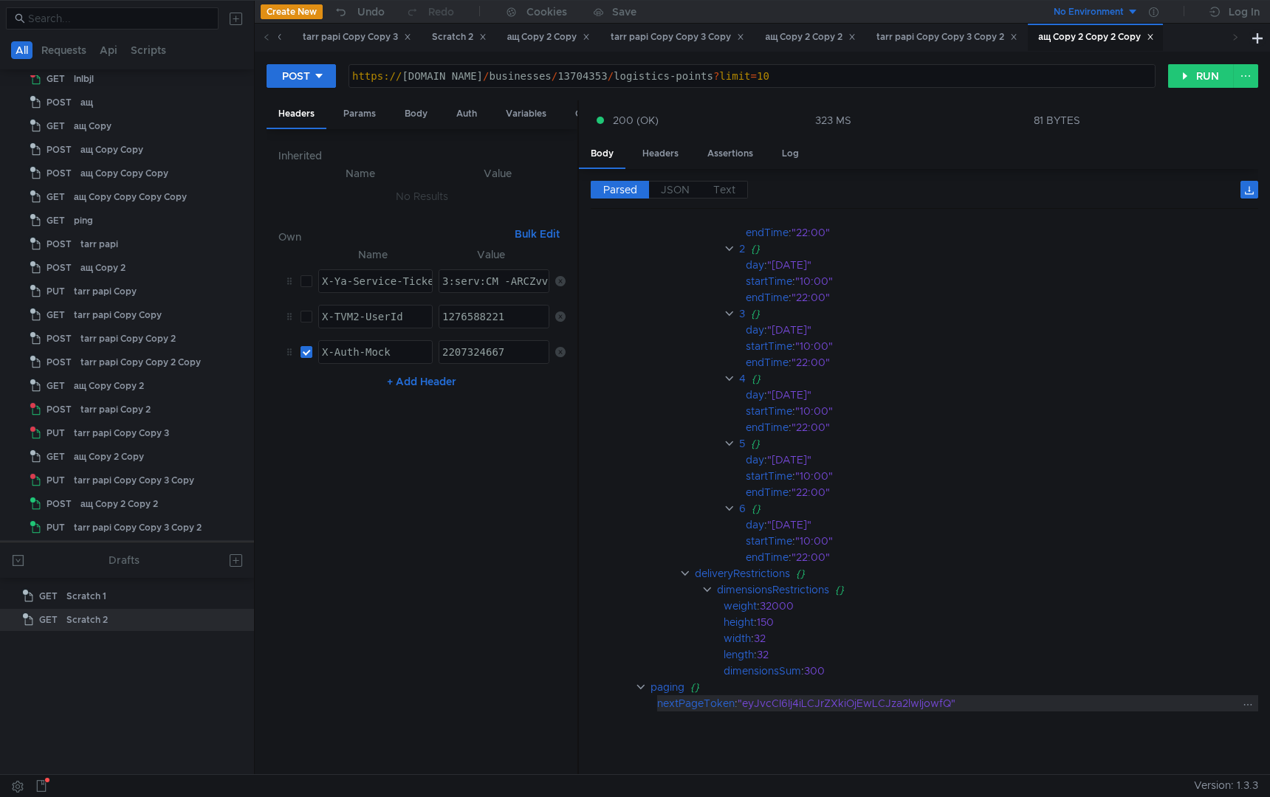
click at [836, 703] on div ""eyJvcCI6Ij4iLCJrZXkiOjEwLCJza2lwIjowfQ"" at bounding box center [989, 704] width 502 height 16
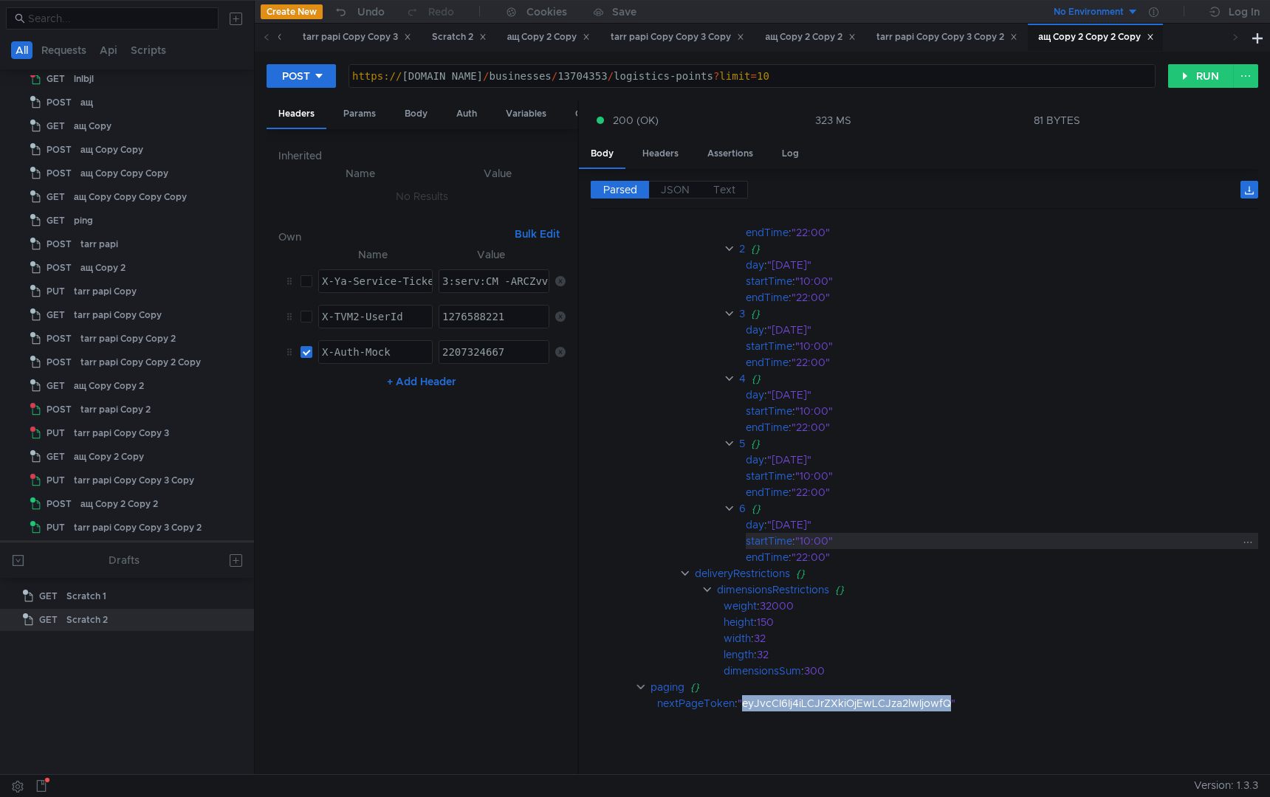
copy div "eyJvcCI6Ij4iLCJrZXkiOjEwLCJza2lwIjowfQ"
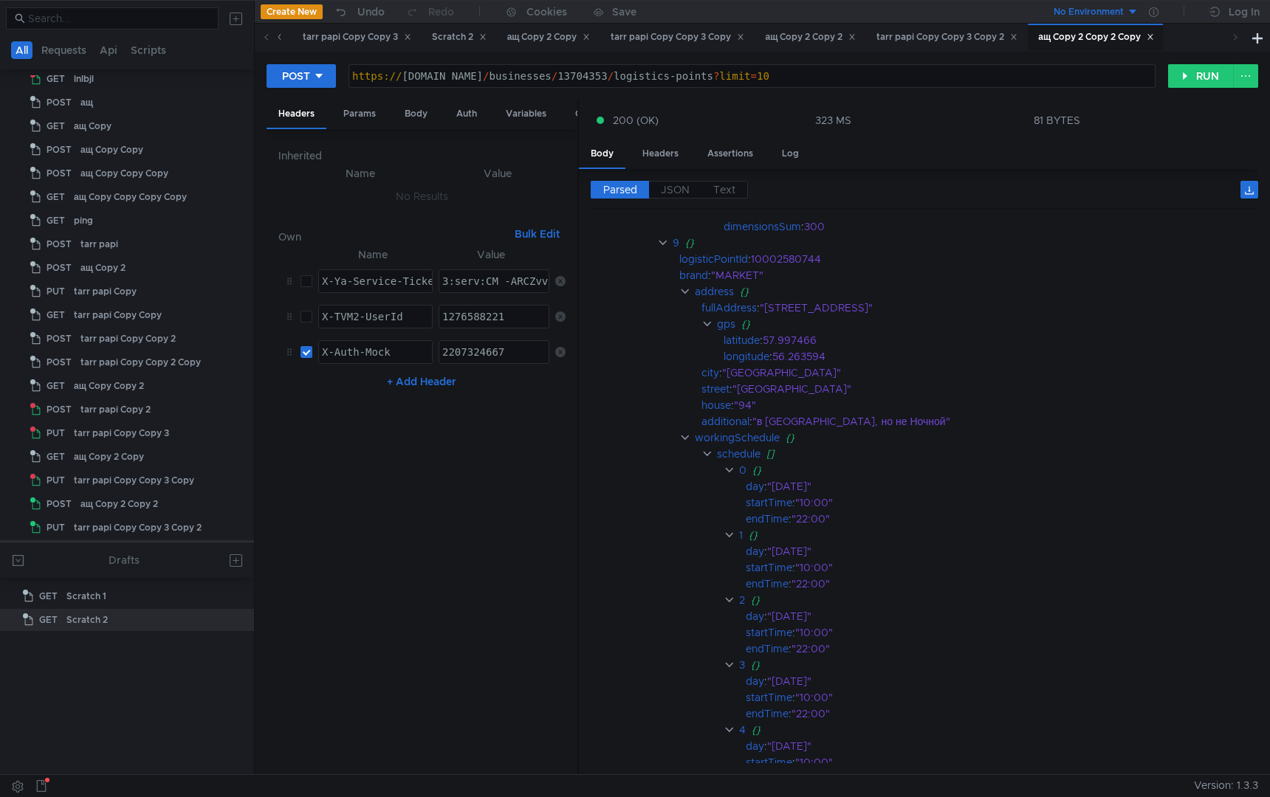
scroll to position [7855, 0]
click at [927, 86] on div "https:// [DOMAIN_NAME] / businesses / 13704353 / logistics-points ? limit = 10" at bounding box center [752, 87] width 806 height 35
paste textarea "eyJvcCI6Ij4iLCJrZXkiOjEwLCJza2lwIjowfQ"
click at [1181, 81] on button "RUN" at bounding box center [1201, 76] width 66 height 24
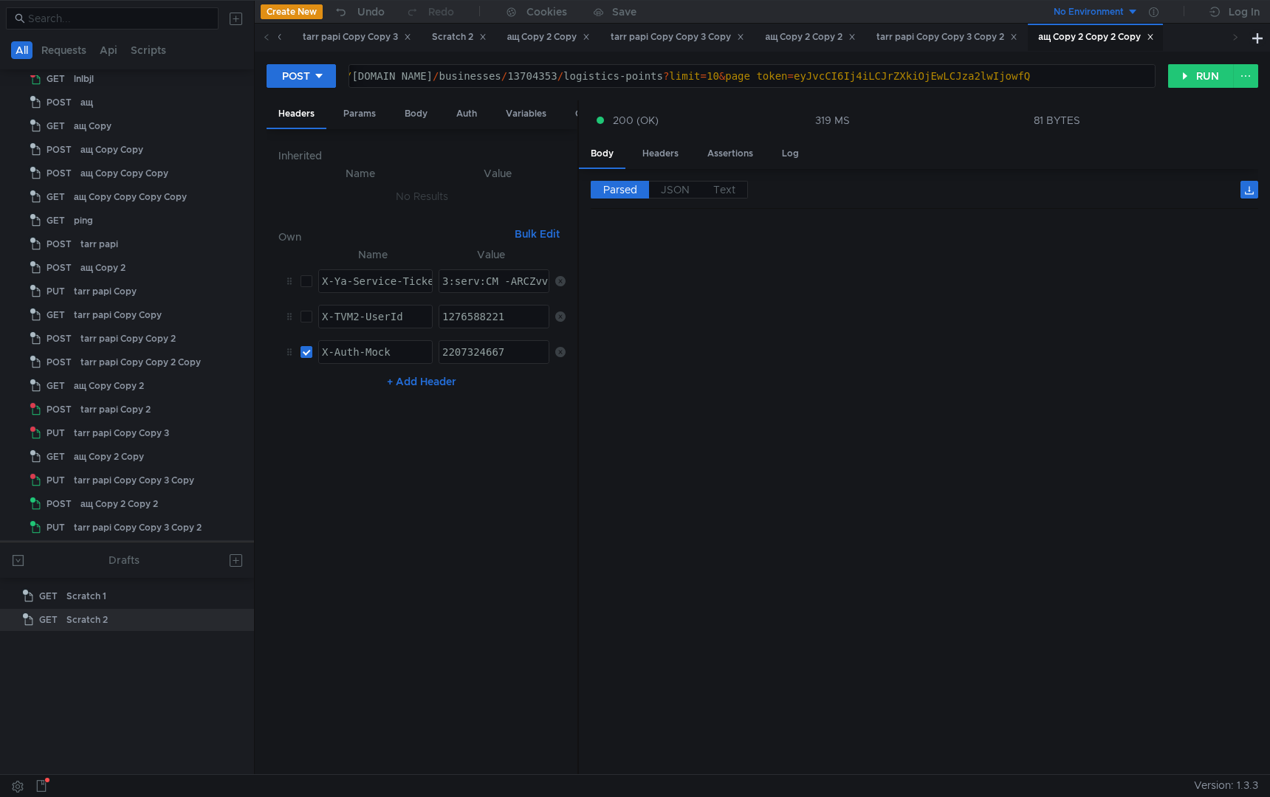
scroll to position [0, 0]
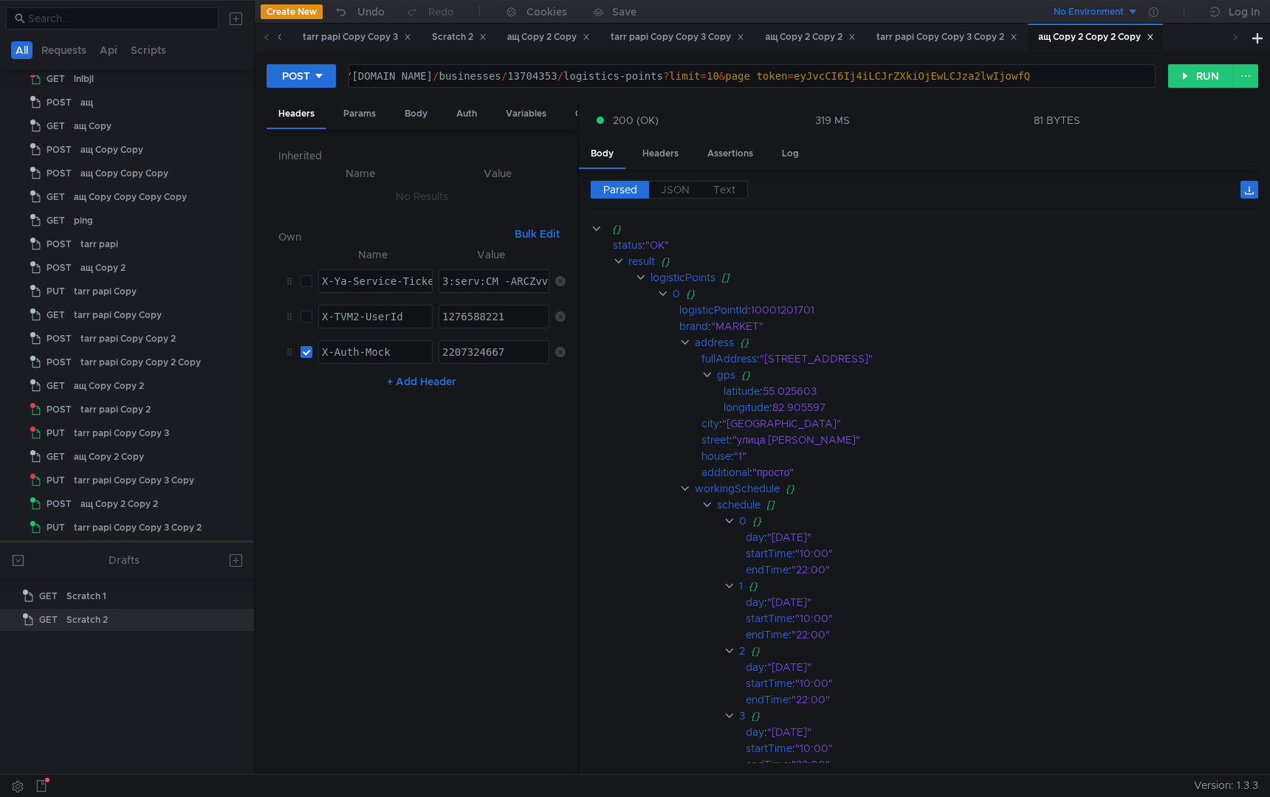
click at [888, 77] on div "https:// [DOMAIN_NAME] / businesses / 13704353 / logistics-points ? limit = 10 …" at bounding box center [727, 87] width 856 height 35
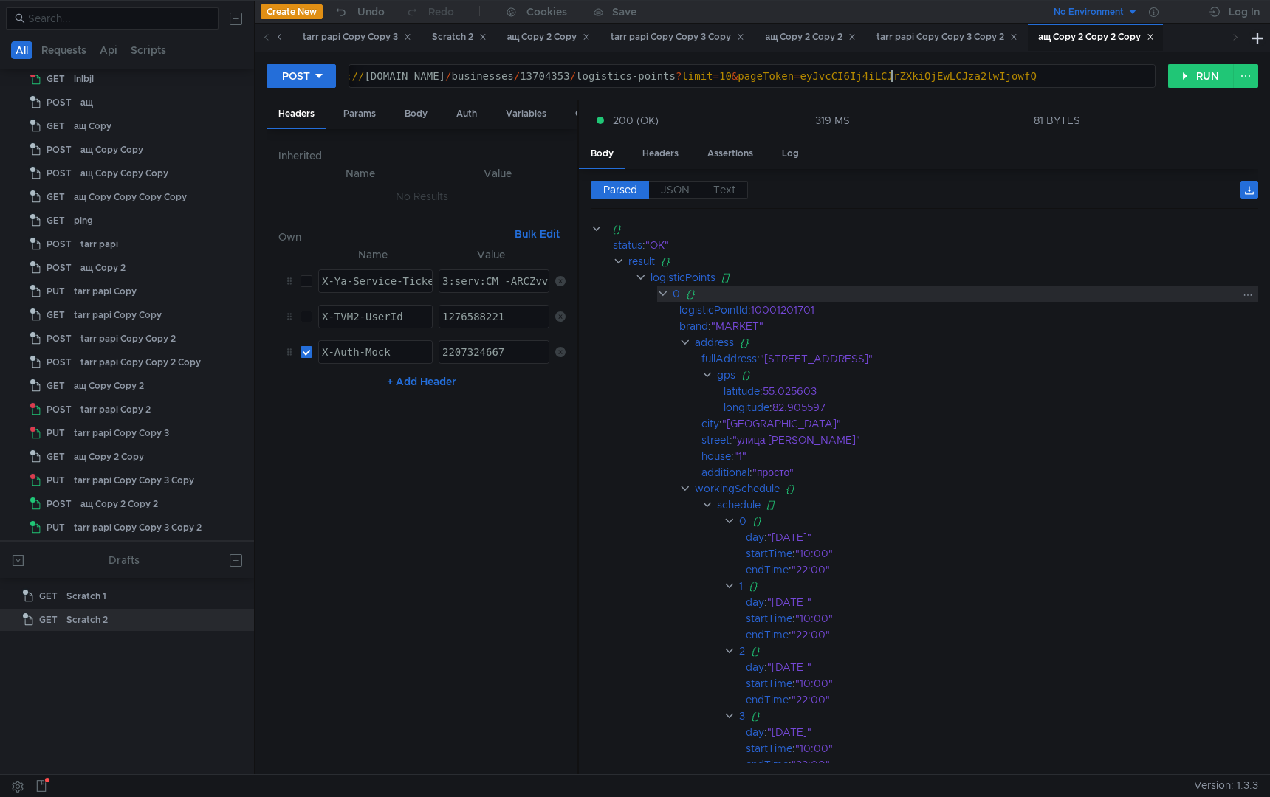
scroll to position [0, 41]
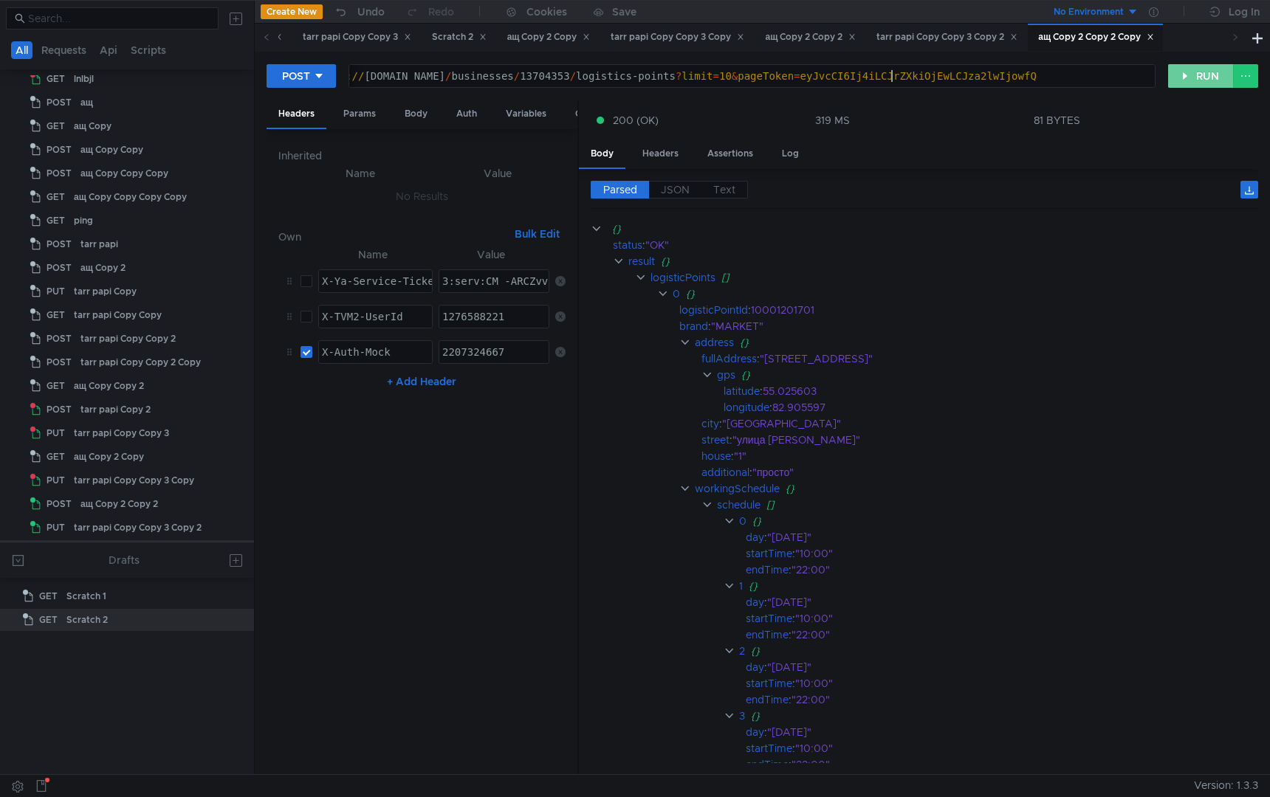
click at [1189, 75] on button "RUN" at bounding box center [1201, 76] width 66 height 24
click at [916, 80] on div "https:// [DOMAIN_NAME] / businesses / 13704353 / logistics-points ? limit = 10 …" at bounding box center [737, 87] width 850 height 35
type textarea "[URL][DOMAIN_NAME]"
click at [1188, 74] on button "RUN" at bounding box center [1201, 76] width 66 height 24
